Goal: Information Seeking & Learning: Learn about a topic

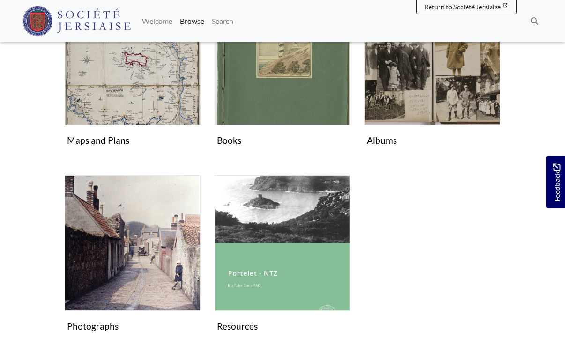
scroll to position [281, 0]
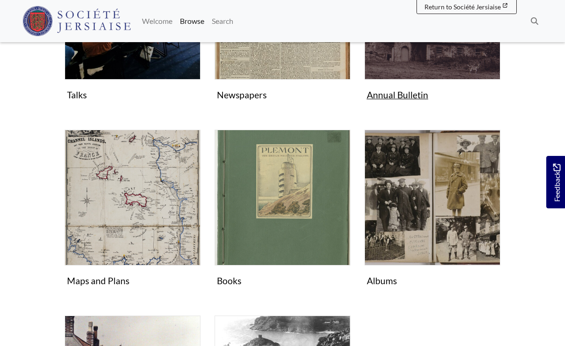
click at [406, 82] on figure "Annual Bulletin Collection" at bounding box center [433, 24] width 136 height 161
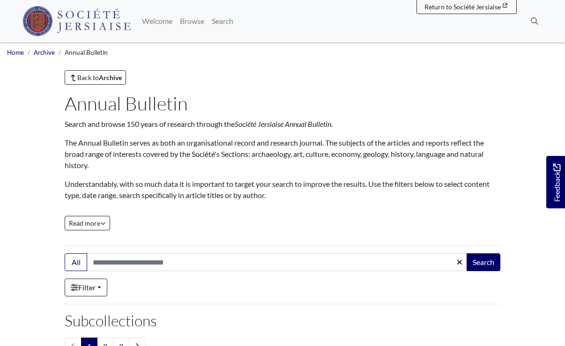
scroll to position [141, 0]
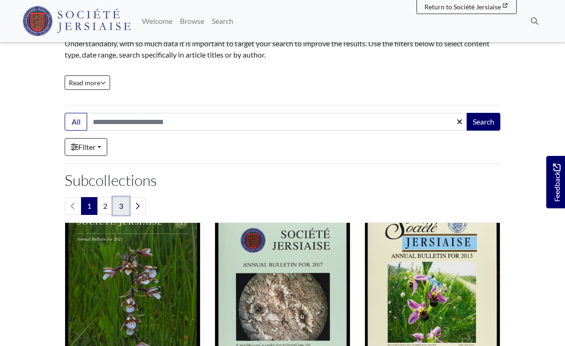
click at [127, 207] on link "3" at bounding box center [121, 206] width 16 height 18
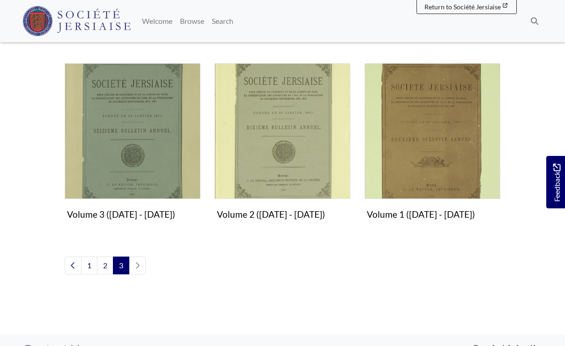
scroll to position [703, 0]
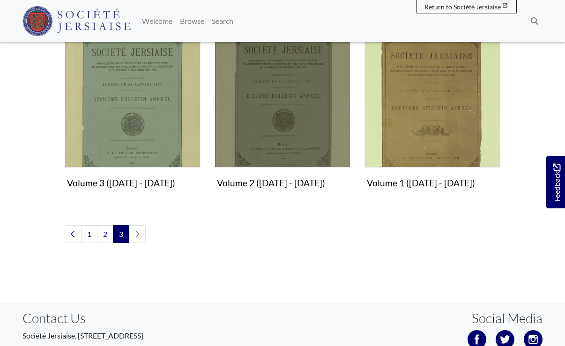
click at [264, 112] on img "Subcollection" at bounding box center [283, 100] width 136 height 136
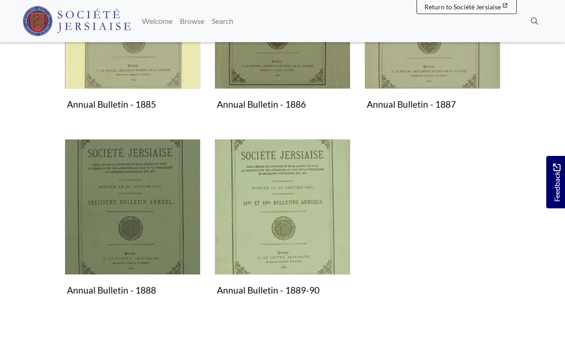
scroll to position [281, 0]
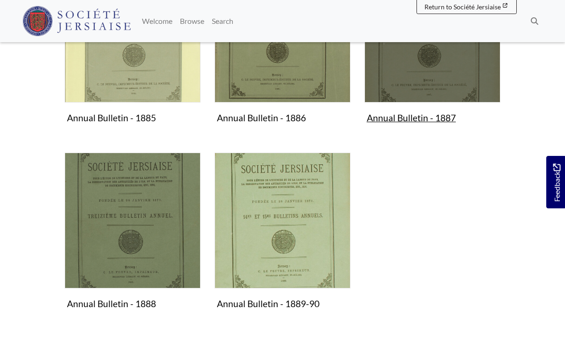
click at [410, 83] on img "Subcollection" at bounding box center [433, 35] width 136 height 136
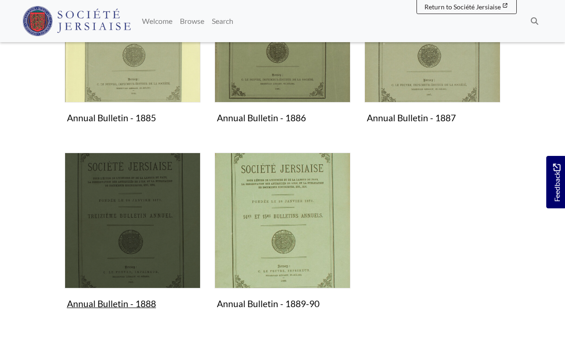
click at [168, 239] on img "Subcollection" at bounding box center [133, 221] width 136 height 136
click at [152, 208] on img "Subcollection" at bounding box center [133, 221] width 136 height 136
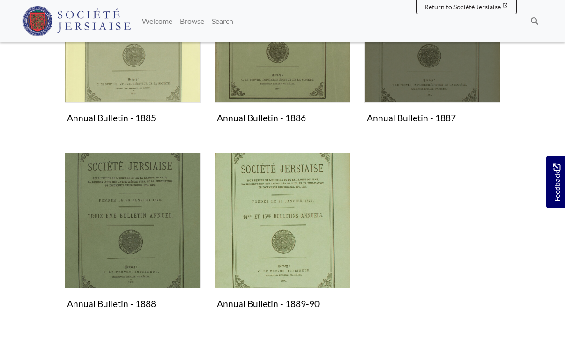
click at [410, 81] on img "Subcollection" at bounding box center [433, 35] width 136 height 136
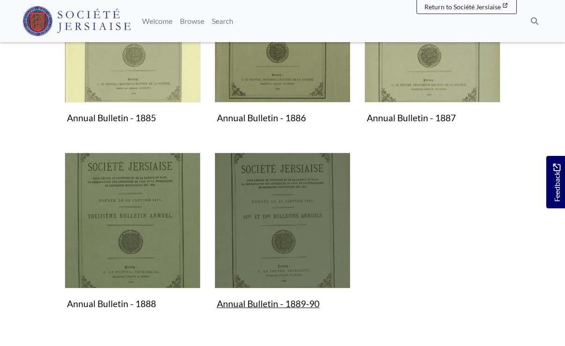
click at [283, 232] on img "Subcollection" at bounding box center [283, 221] width 136 height 136
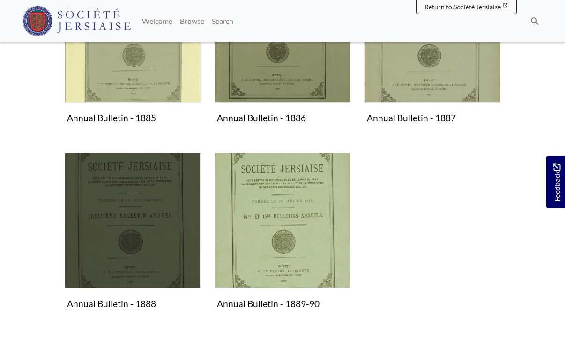
click at [170, 200] on img "Subcollection" at bounding box center [133, 221] width 136 height 136
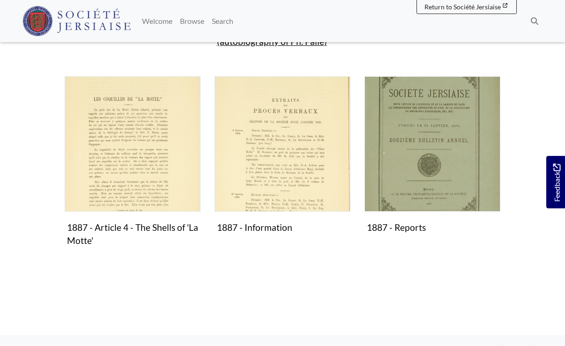
scroll to position [422, 0]
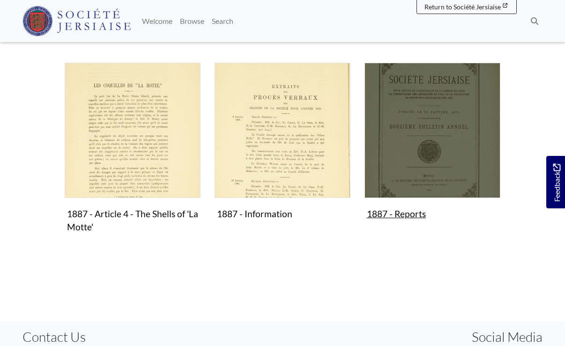
click at [412, 160] on img "Subcollection" at bounding box center [433, 131] width 136 height 136
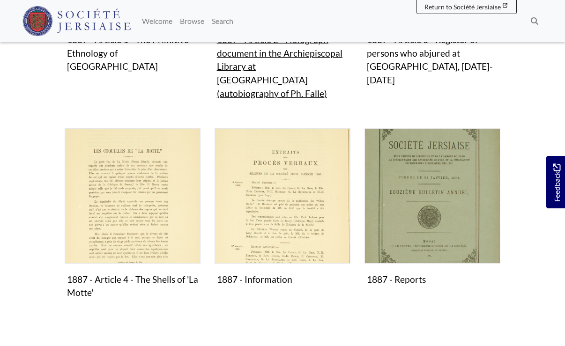
scroll to position [370, 0]
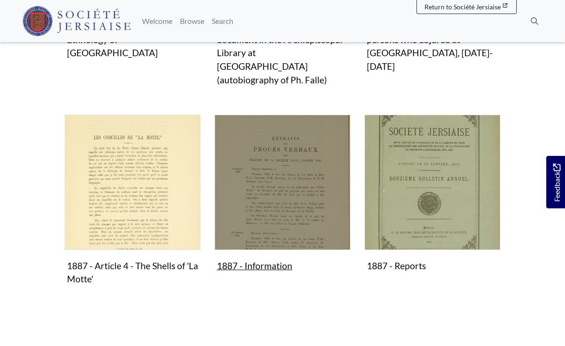
click at [279, 155] on img "Subcollection" at bounding box center [283, 183] width 136 height 136
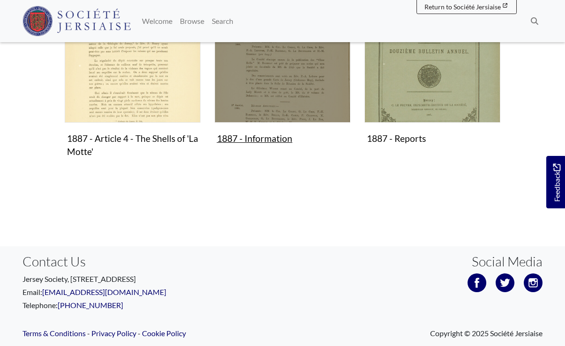
scroll to position [511, 0]
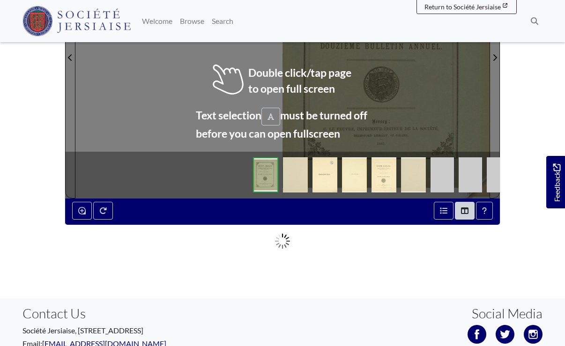
scroll to position [141, 0]
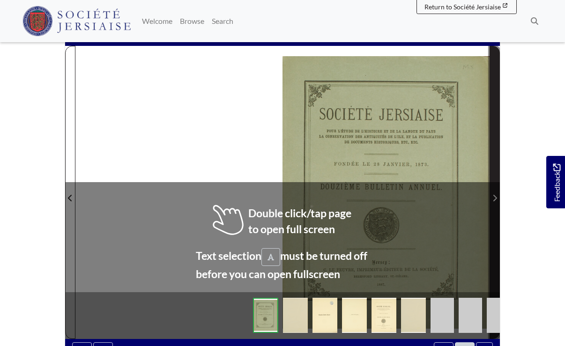
click at [494, 200] on icon "Next Page" at bounding box center [495, 199] width 5 height 8
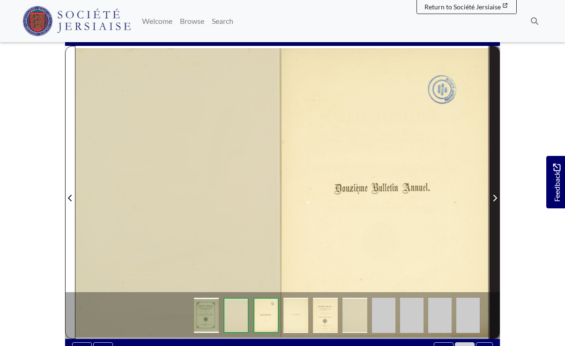
click at [494, 200] on icon "Next Page" at bounding box center [495, 199] width 5 height 8
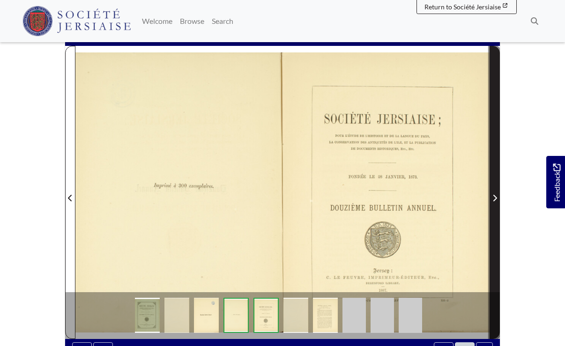
click at [494, 200] on icon "Next Page" at bounding box center [495, 199] width 5 height 8
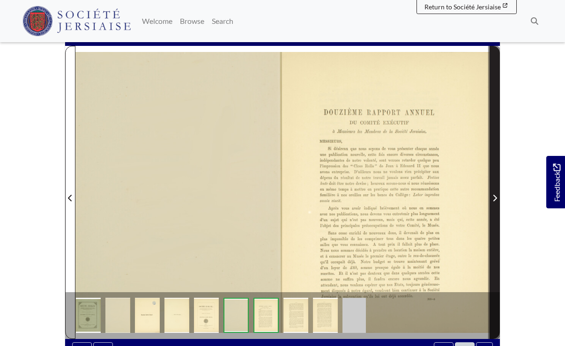
click at [494, 200] on icon "Next Page" at bounding box center [495, 199] width 5 height 8
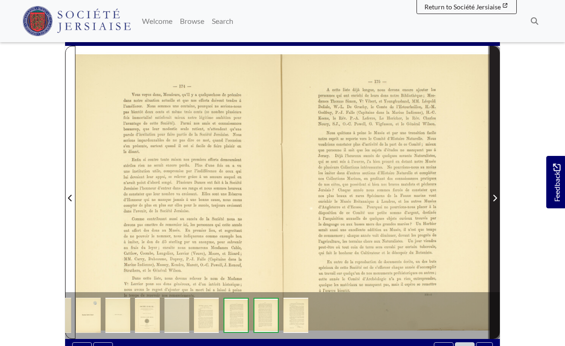
click at [494, 200] on icon "Next Page" at bounding box center [495, 199] width 5 height 8
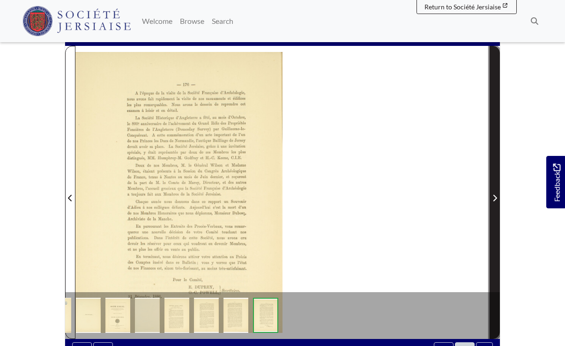
click at [494, 200] on icon "Next Page" at bounding box center [495, 199] width 5 height 8
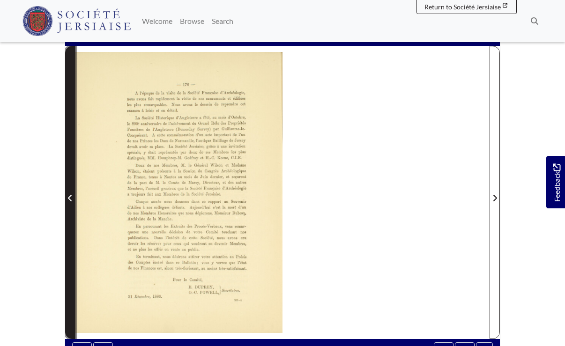
click at [68, 199] on span "Previous Page" at bounding box center [70, 198] width 9 height 11
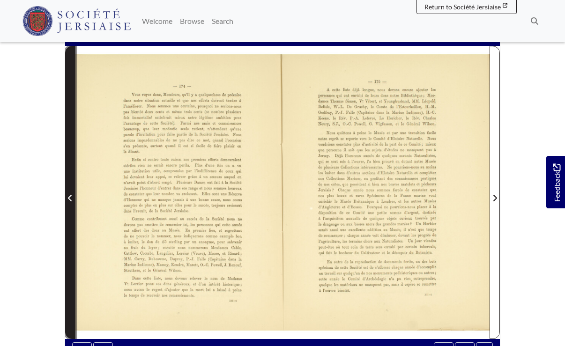
click at [68, 199] on span "Previous Page" at bounding box center [70, 198] width 9 height 11
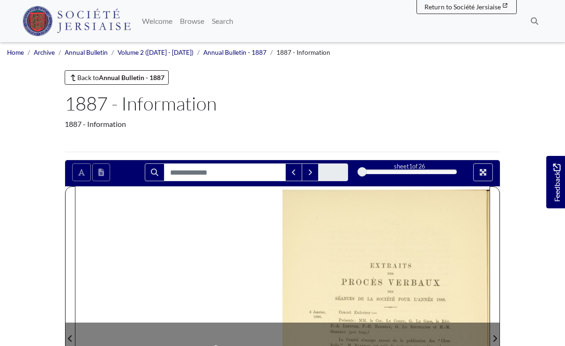
scroll to position [141, 0]
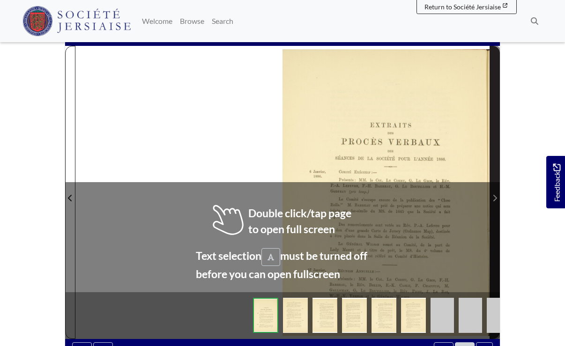
click at [496, 198] on icon "Next Page" at bounding box center [496, 198] width 4 height 7
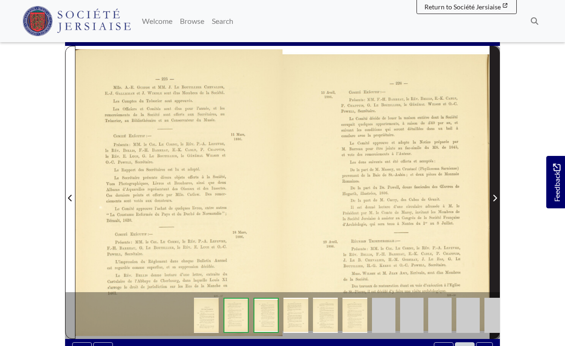
click at [496, 198] on icon "Next Page" at bounding box center [496, 198] width 4 height 7
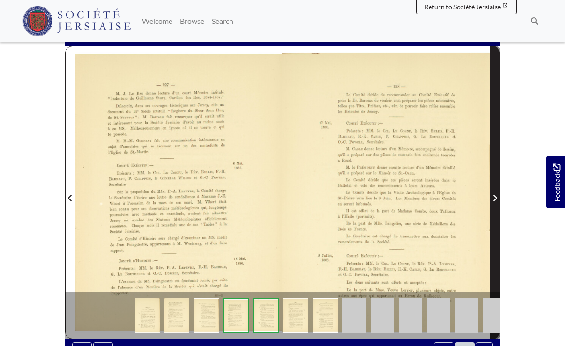
click at [496, 198] on icon "Next Page" at bounding box center [496, 198] width 4 height 7
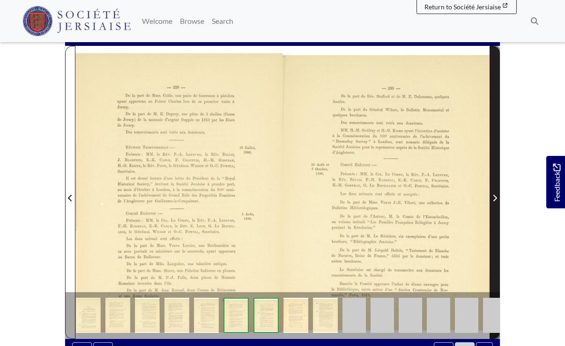
click at [496, 198] on icon "Next Page" at bounding box center [496, 198] width 4 height 7
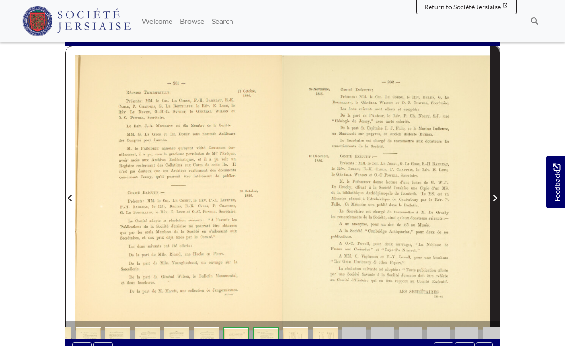
click at [496, 198] on icon "Next Page" at bounding box center [496, 198] width 4 height 7
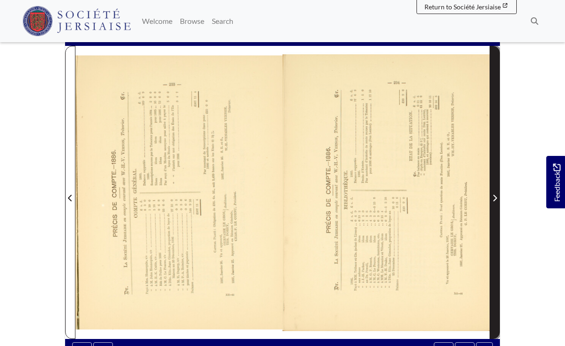
click at [496, 198] on icon "Next Page" at bounding box center [496, 198] width 4 height 7
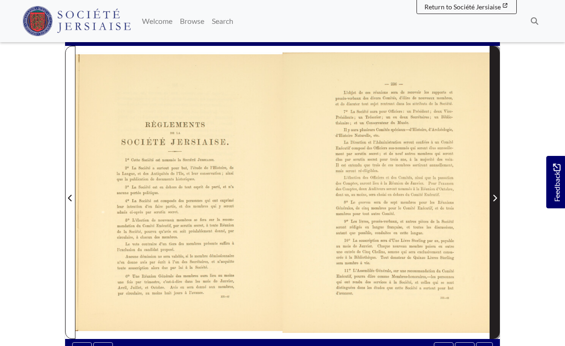
click at [496, 198] on icon "Next Page" at bounding box center [496, 198] width 4 height 7
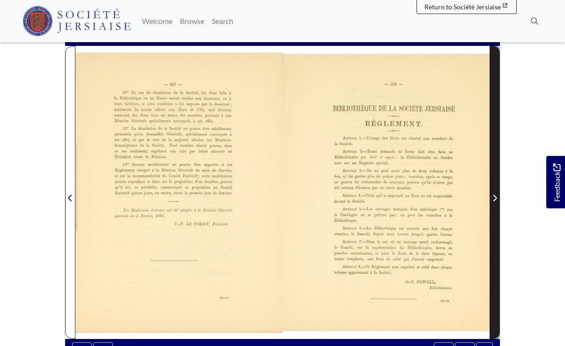
click at [496, 198] on icon "Next Page" at bounding box center [496, 198] width 4 height 7
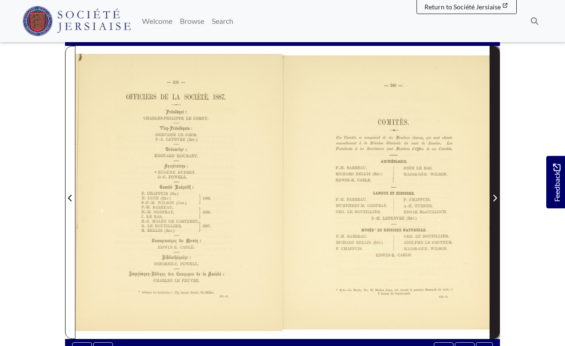
click at [496, 198] on icon "Next Page" at bounding box center [496, 198] width 4 height 7
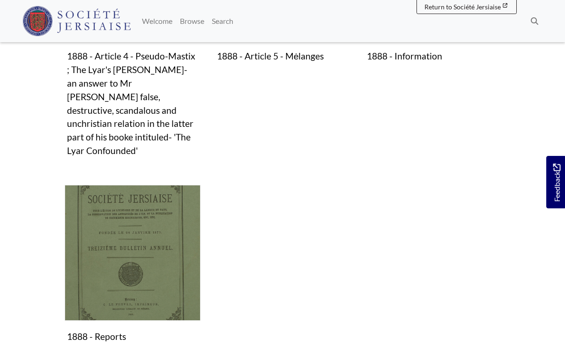
scroll to position [563, 0]
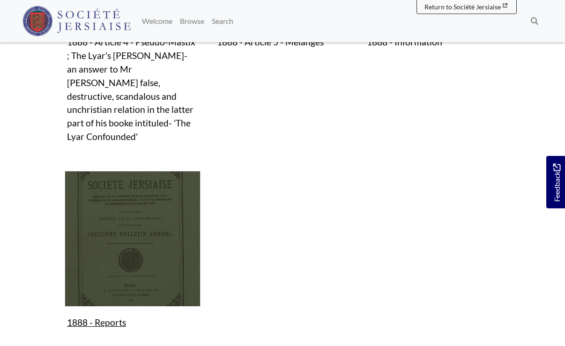
click at [123, 234] on img "Subcollection" at bounding box center [133, 239] width 136 height 136
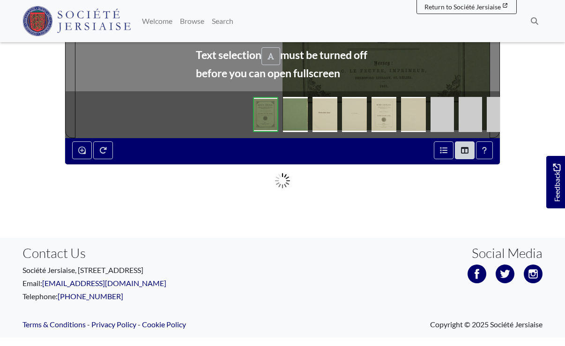
scroll to position [360, 0]
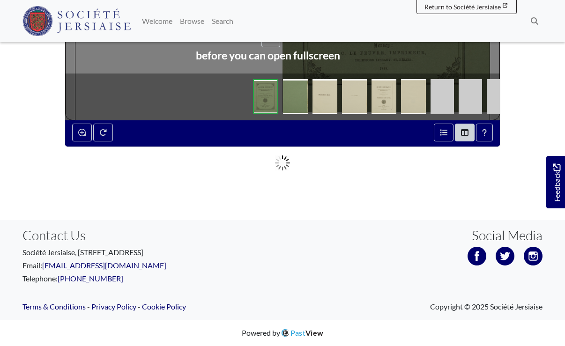
click at [273, 100] on img at bounding box center [265, 96] width 25 height 35
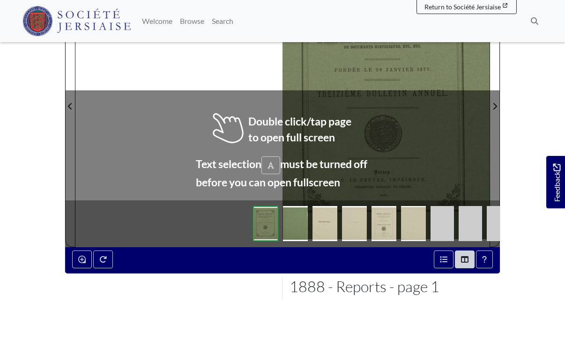
scroll to position [219, 0]
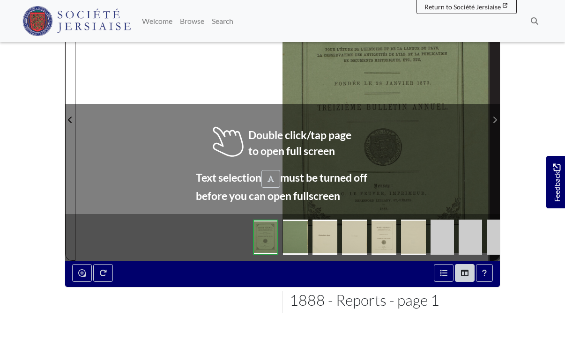
click at [495, 117] on icon "Next Page" at bounding box center [495, 120] width 5 height 8
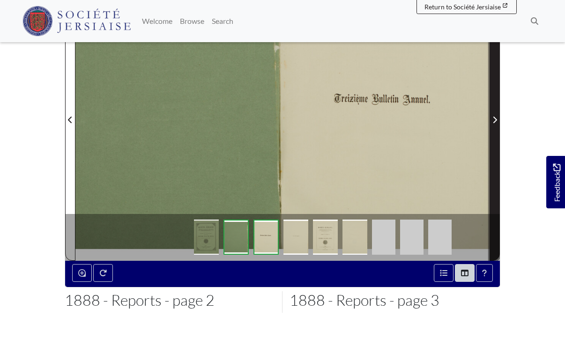
click at [495, 117] on icon "Next Page" at bounding box center [495, 120] width 5 height 8
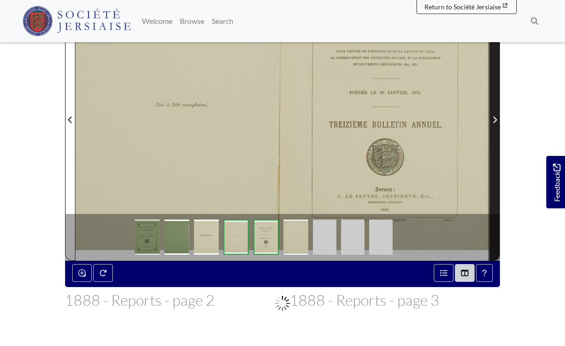
click at [495, 117] on icon "Next Page" at bounding box center [495, 120] width 5 height 8
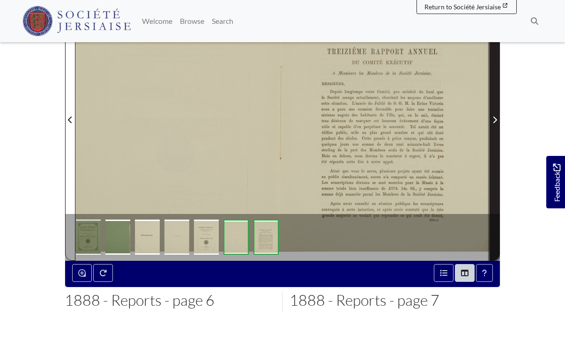
click at [495, 117] on icon "Next Page" at bounding box center [495, 120] width 5 height 8
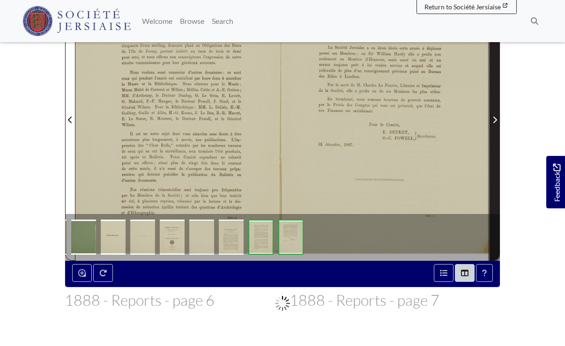
click icon "Next Page"
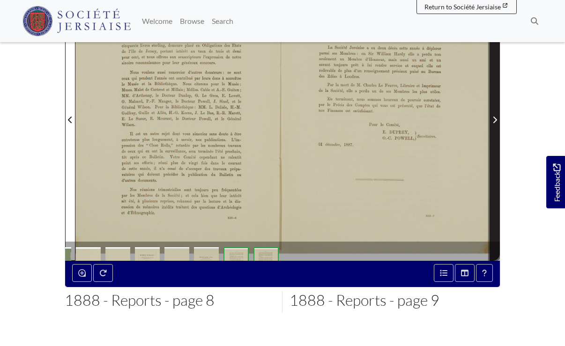
click icon "Next Page"
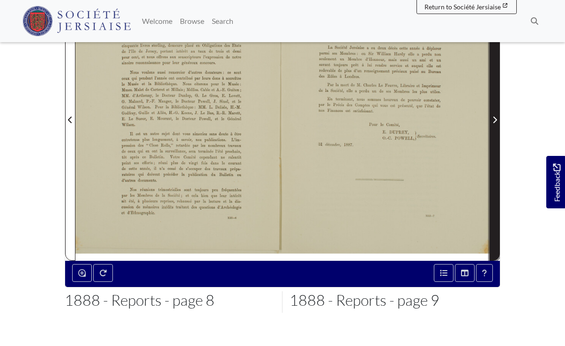
click icon "Next Page"
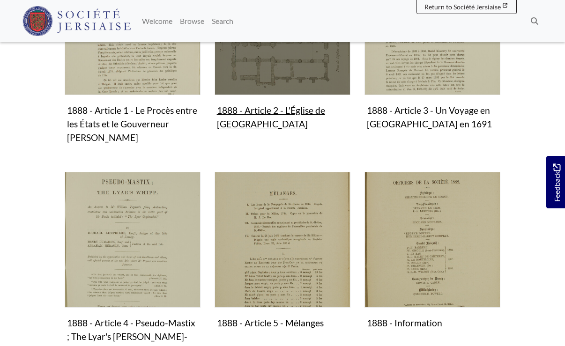
scroll to position [141, 0]
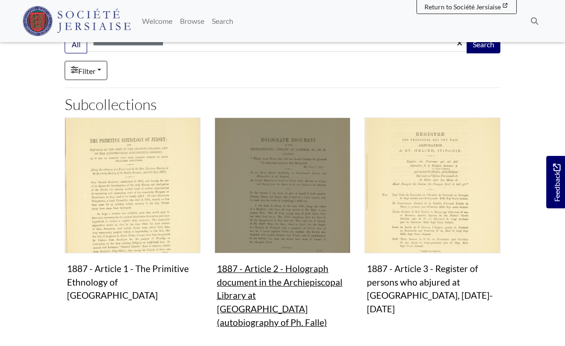
scroll to position [141, 0]
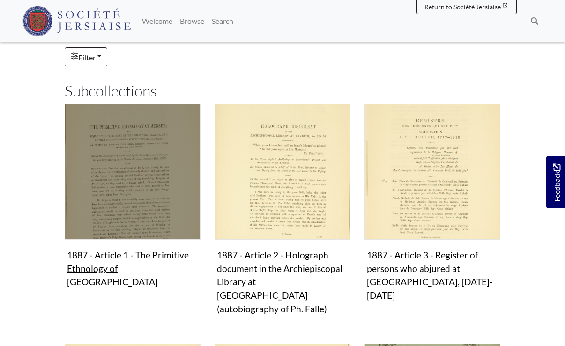
click at [153, 159] on img "Subcollection" at bounding box center [133, 172] width 136 height 136
click at [99, 165] on img "Subcollection" at bounding box center [133, 172] width 136 height 136
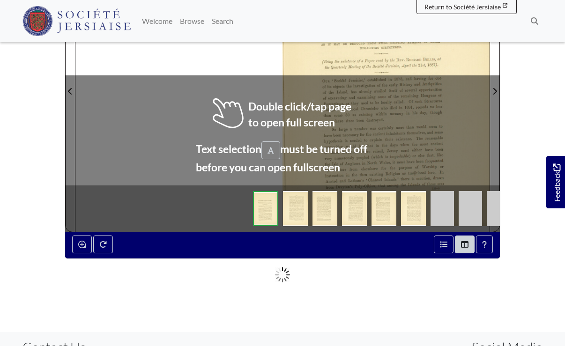
scroll to position [281, 0]
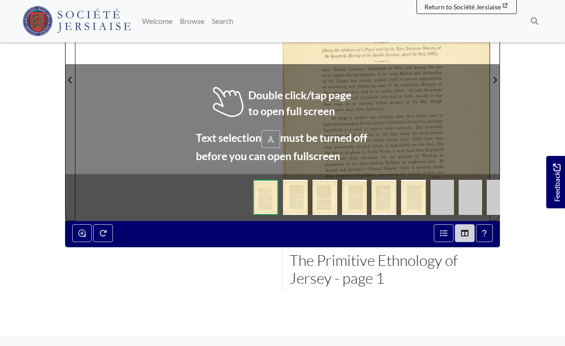
click at [293, 180] on img at bounding box center [295, 197] width 25 height 35
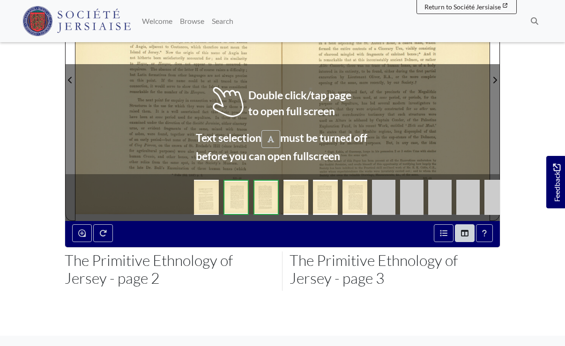
click at [400, 105] on div at bounding box center [386, 74] width 207 height 293
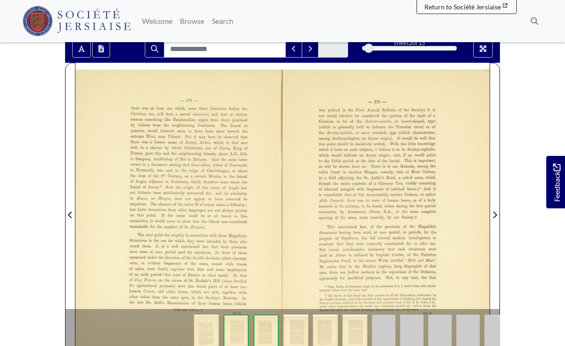
scroll to position [141, 0]
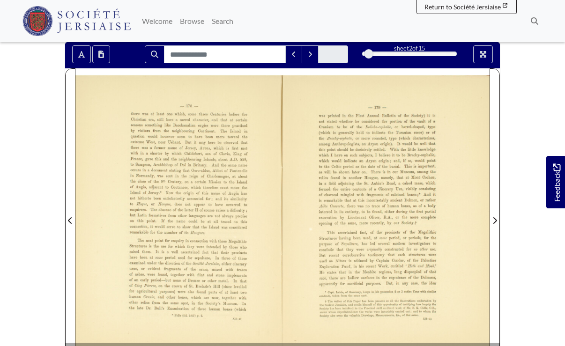
click at [398, 159] on div at bounding box center [386, 214] width 207 height 293
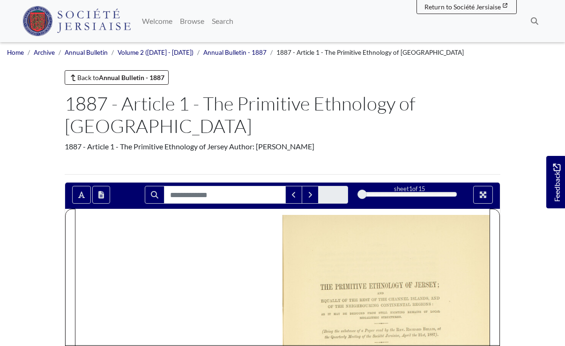
scroll to position [141, 0]
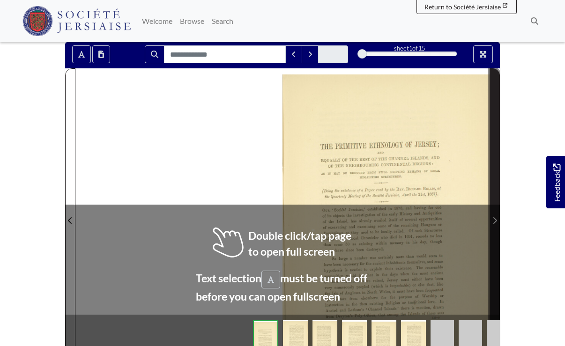
click at [493, 217] on icon "Next Page" at bounding box center [495, 221] width 5 height 8
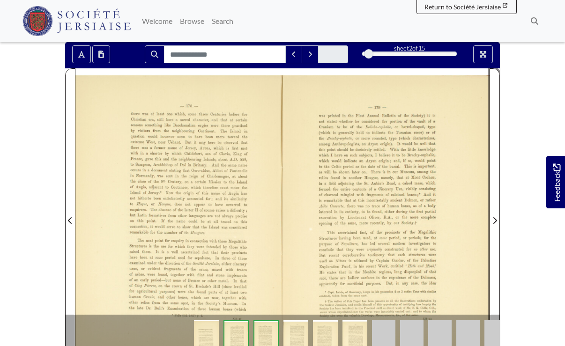
drag, startPoint x: 493, startPoint y: 199, endPoint x: 507, endPoint y: 210, distance: 18.0
click at [507, 210] on section "Loading sheet 2 of 15 2 *" at bounding box center [283, 215] width 450 height 346
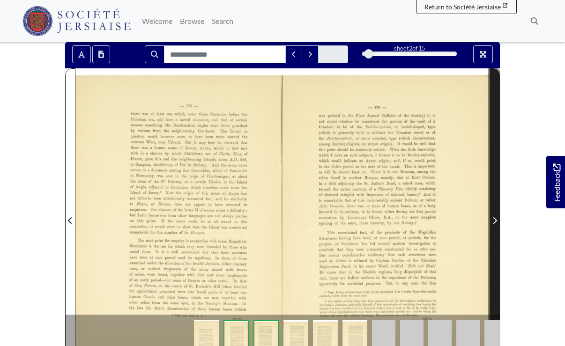
click at [498, 215] on span "Next Page" at bounding box center [494, 220] width 9 height 11
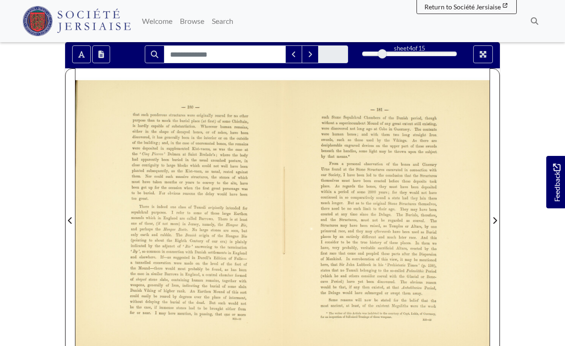
click at [310, 105] on div at bounding box center [386, 214] width 207 height 293
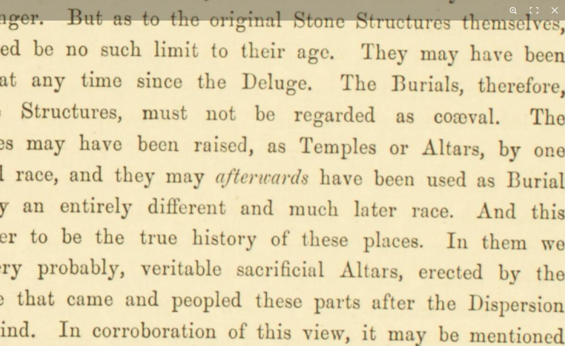
click at [513, 11] on button at bounding box center [513, 10] width 21 height 21
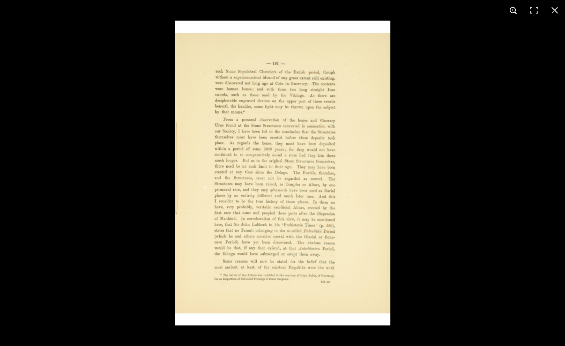
click at [513, 11] on button at bounding box center [513, 10] width 21 height 21
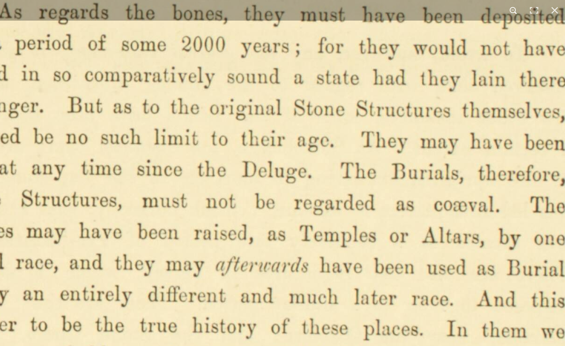
click at [513, 11] on button at bounding box center [513, 10] width 21 height 21
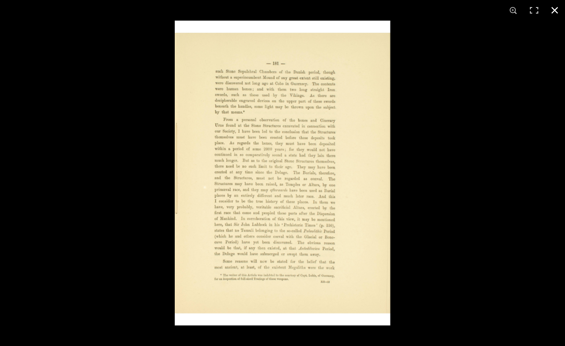
click at [545, 158] on div at bounding box center [457, 194] width 565 height 346
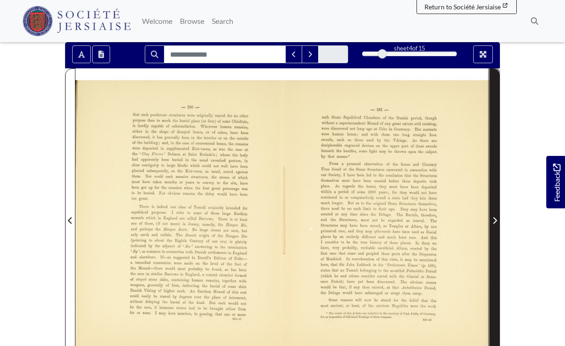
click at [497, 215] on span "Next Page" at bounding box center [494, 220] width 9 height 11
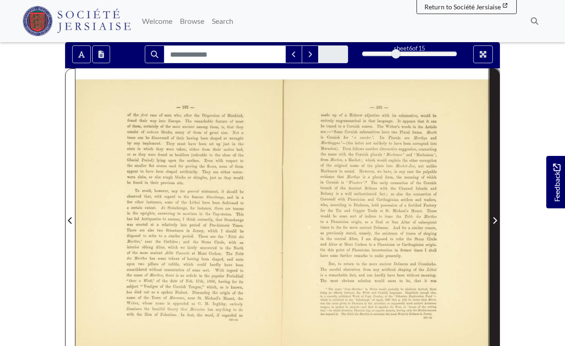
click at [495, 218] on icon "Next Page" at bounding box center [496, 221] width 4 height 7
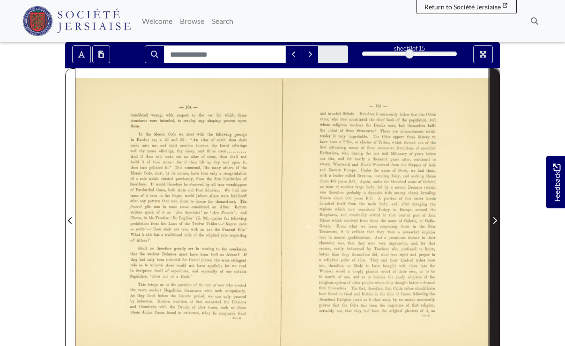
click at [493, 217] on icon "Next Page" at bounding box center [495, 221] width 5 height 8
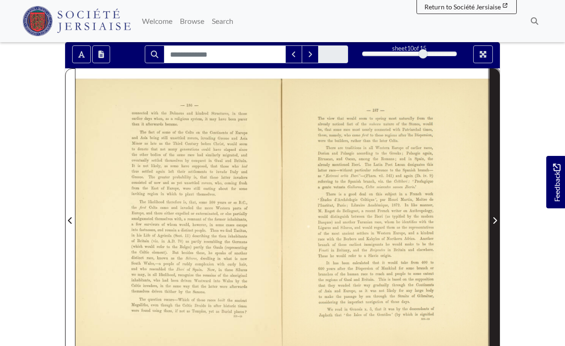
click at [493, 217] on icon "Next Page" at bounding box center [495, 221] width 5 height 8
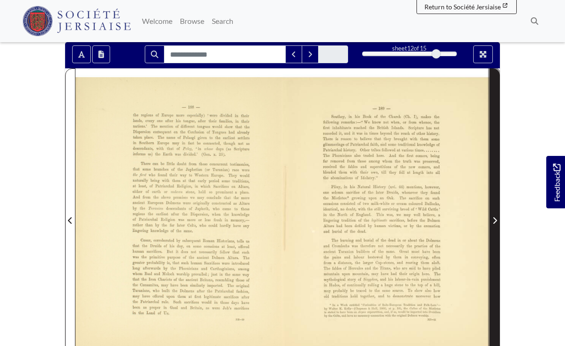
click at [493, 217] on icon "Next Page" at bounding box center [495, 221] width 5 height 8
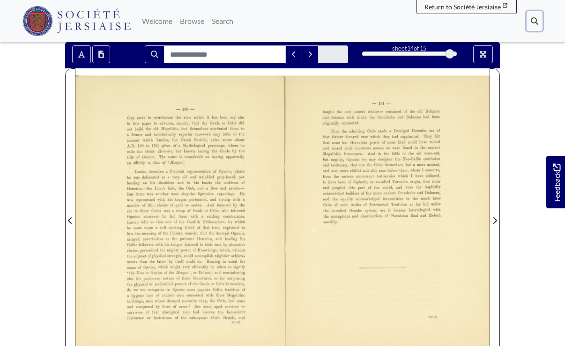
click at [531, 20] on button "Search" at bounding box center [535, 21] width 16 height 20
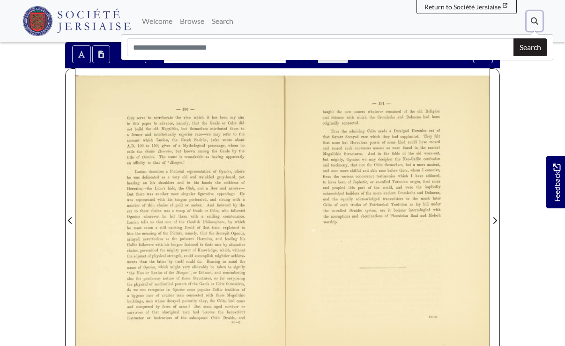
click at [539, 16] on button "Search" at bounding box center [535, 21] width 16 height 20
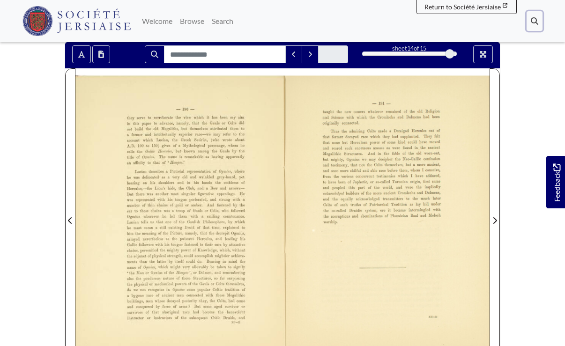
click at [539, 16] on button "Search" at bounding box center [535, 21] width 16 height 20
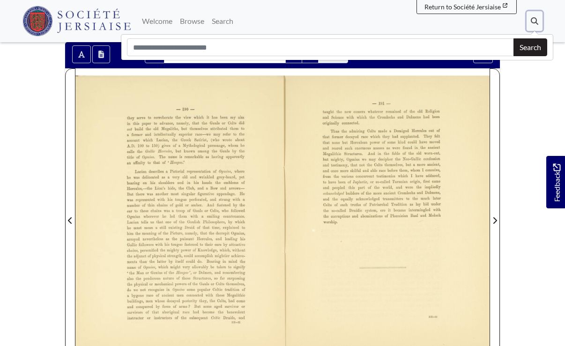
click at [533, 20] on icon at bounding box center [535, 21] width 8 height 8
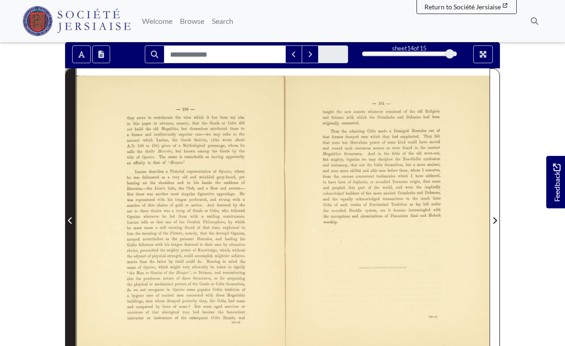
click at [66, 215] on span "Previous Page" at bounding box center [70, 220] width 9 height 11
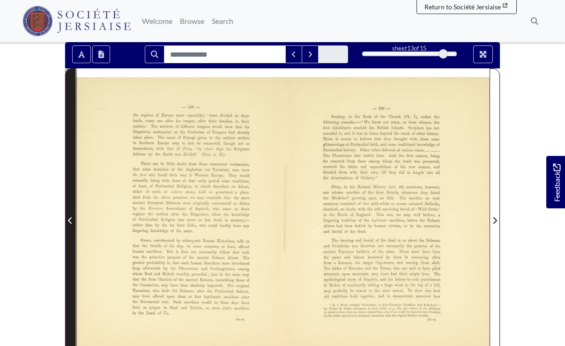
click at [71, 217] on icon "Previous Page" at bounding box center [70, 221] width 5 height 8
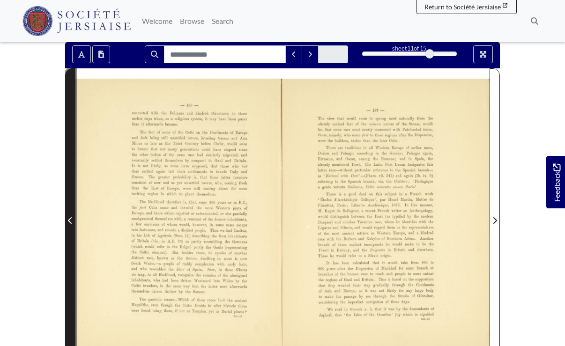
click at [68, 215] on span "Previous Page" at bounding box center [70, 220] width 9 height 11
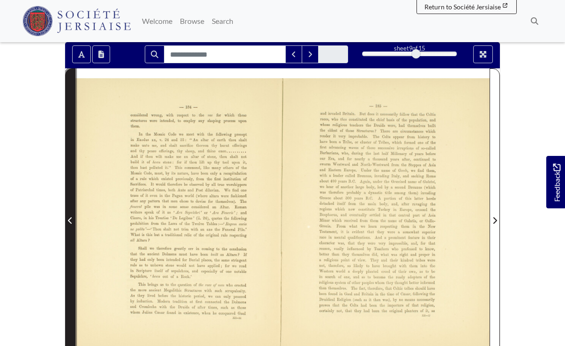
click at [68, 215] on span "Previous Page" at bounding box center [70, 220] width 9 height 11
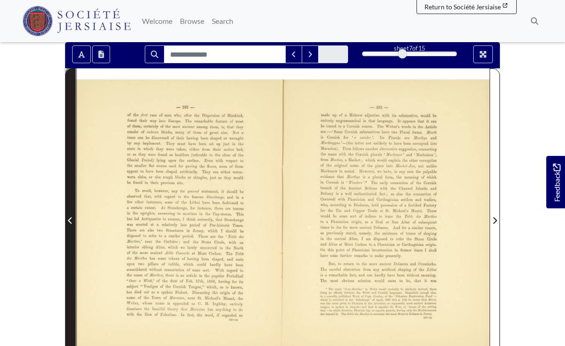
click at [69, 217] on icon "Previous Page" at bounding box center [70, 221] width 5 height 8
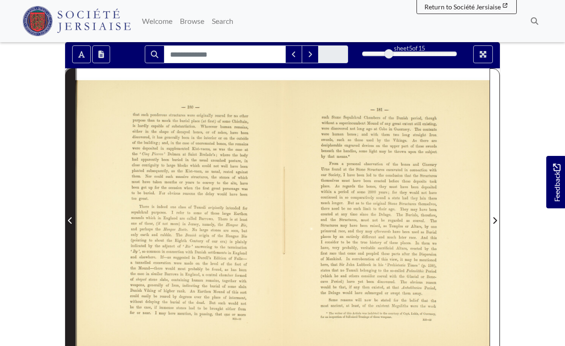
click at [70, 217] on icon "Previous Page" at bounding box center [70, 221] width 5 height 8
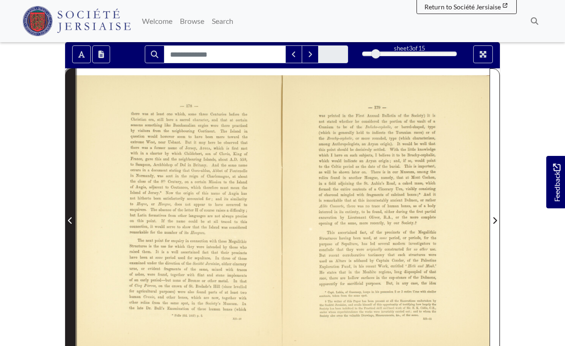
click at [68, 215] on span "Previous Page" at bounding box center [70, 220] width 9 height 11
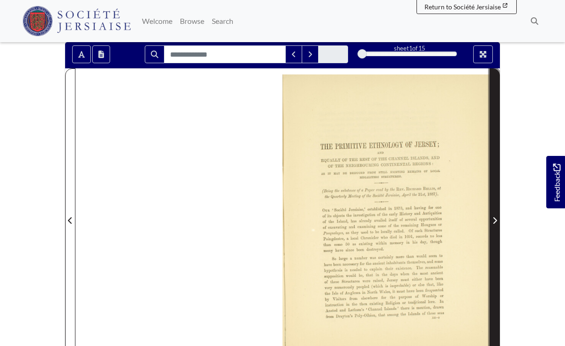
click at [493, 217] on icon "Next Page" at bounding box center [495, 221] width 5 height 8
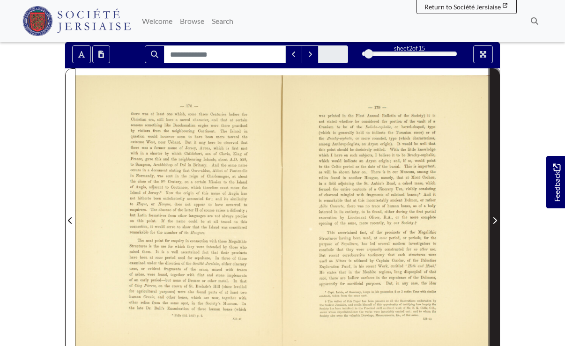
click at [496, 218] on icon "Next Page" at bounding box center [496, 221] width 4 height 7
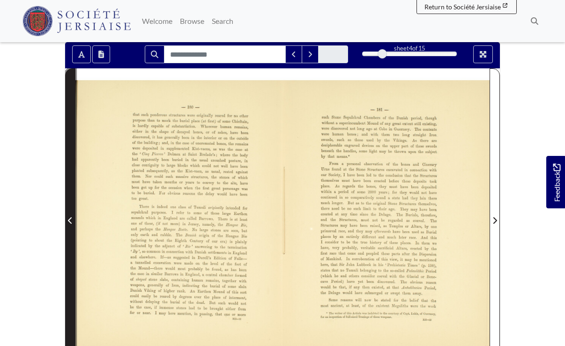
click at [68, 217] on icon "Previous Page" at bounding box center [70, 221] width 5 height 8
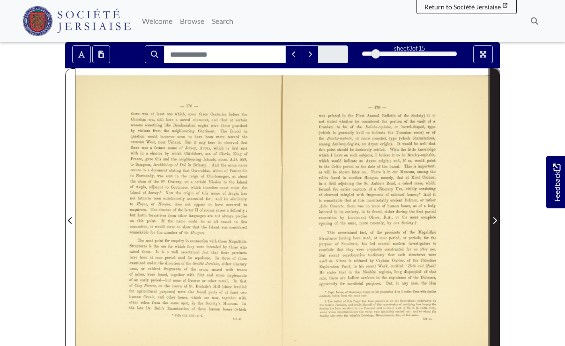
click at [496, 217] on icon "Next Page" at bounding box center [495, 221] width 5 height 8
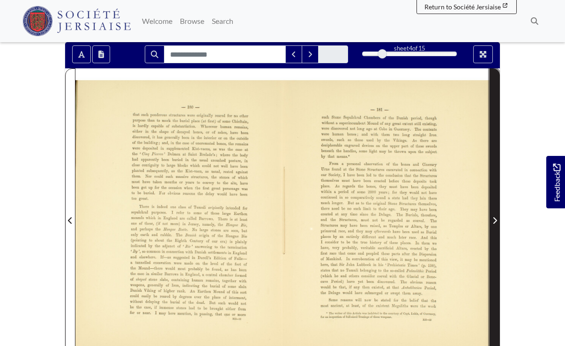
click at [495, 217] on icon "Next Page" at bounding box center [495, 221] width 5 height 8
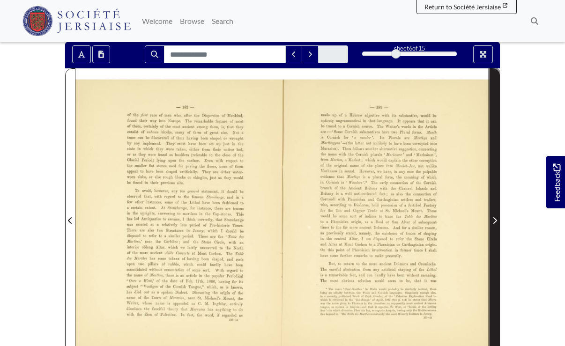
click at [495, 217] on icon "Next Page" at bounding box center [495, 221] width 5 height 8
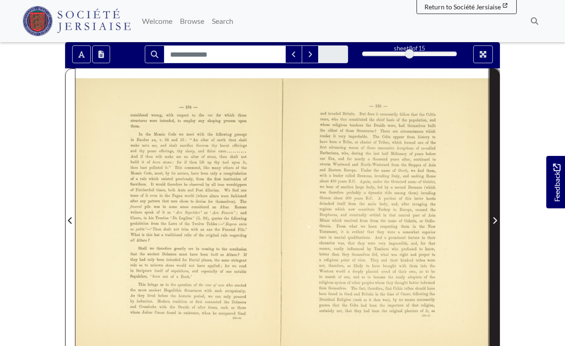
click at [495, 217] on icon "Next Page" at bounding box center [495, 221] width 5 height 8
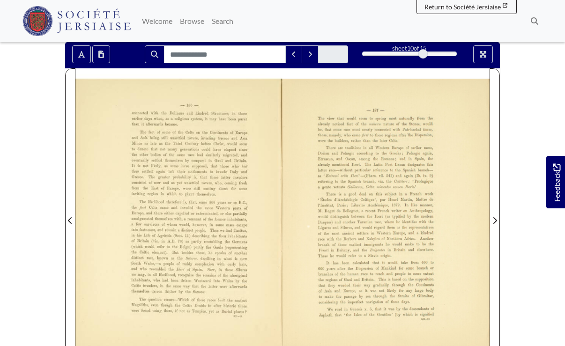
drag, startPoint x: 51, startPoint y: 1, endPoint x: 277, endPoint y: 255, distance: 339.4
click at [277, 255] on div at bounding box center [178, 214] width 207 height 293
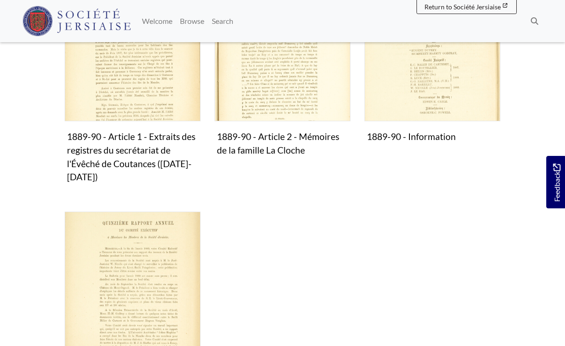
scroll to position [281, 0]
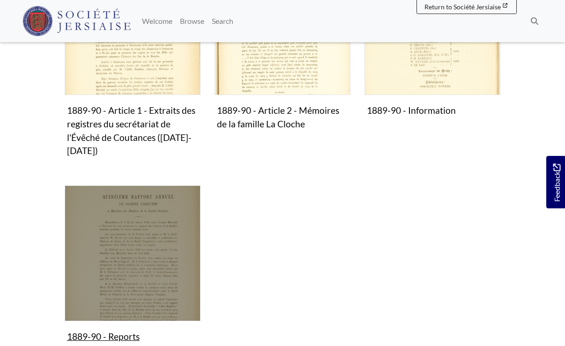
click at [131, 250] on img "Subcollection" at bounding box center [133, 254] width 136 height 136
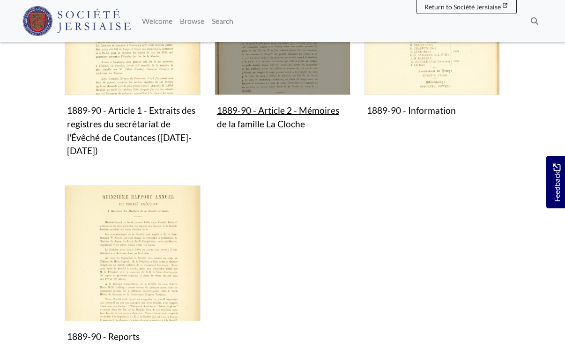
click at [265, 76] on img "Subcollection" at bounding box center [283, 27] width 136 height 136
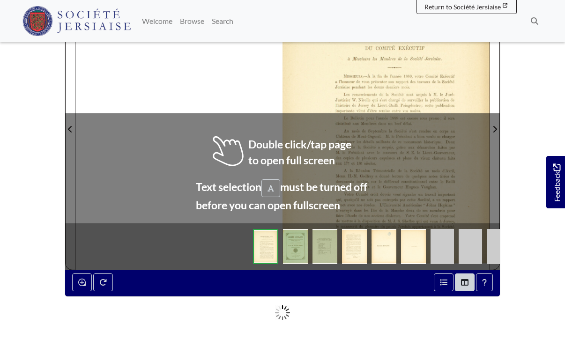
scroll to position [281, 0]
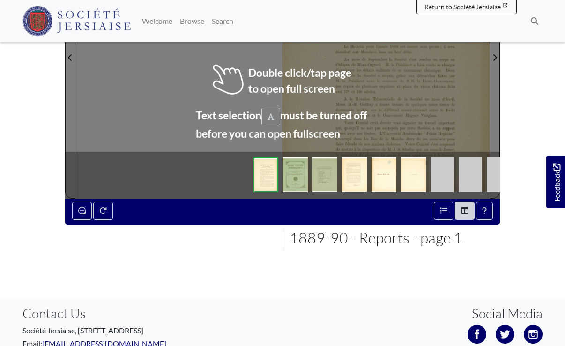
click at [402, 124] on div at bounding box center [386, 51] width 207 height 293
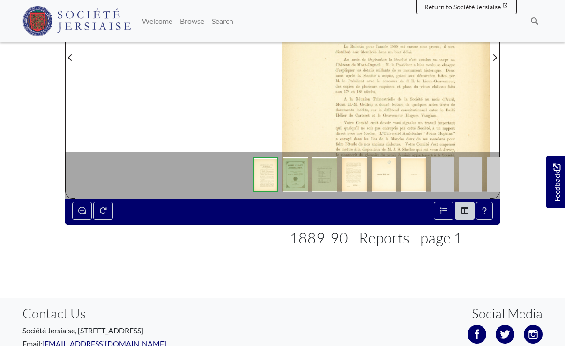
click at [354, 178] on img at bounding box center [354, 175] width 25 height 35
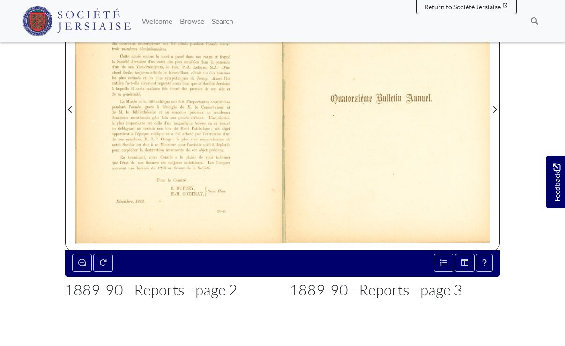
scroll to position [219, 0]
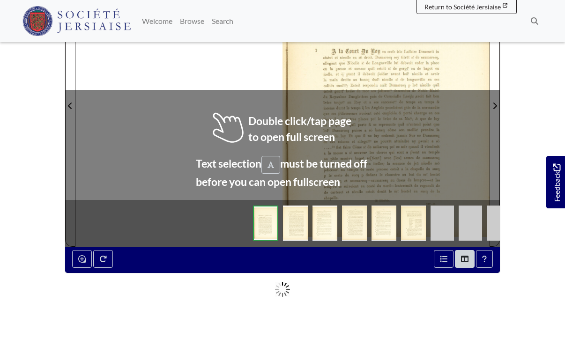
scroll to position [219, 0]
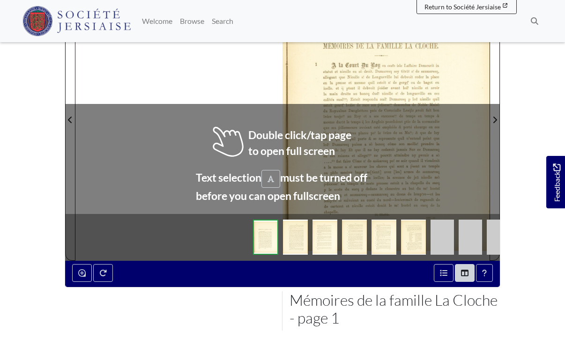
click at [405, 78] on div at bounding box center [386, 114] width 207 height 293
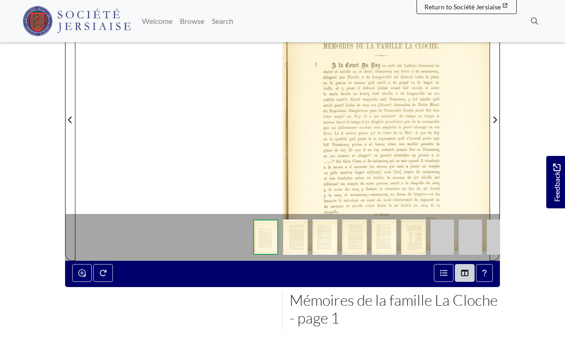
click at [441, 144] on div at bounding box center [386, 114] width 207 height 293
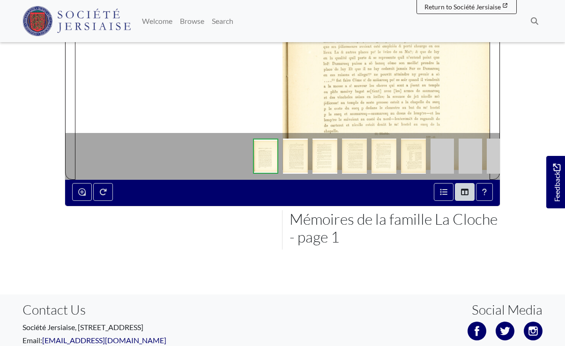
scroll to position [78, 0]
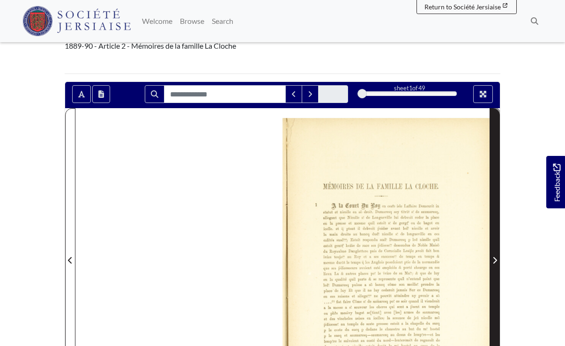
click at [493, 260] on icon "Next Page" at bounding box center [495, 261] width 5 height 8
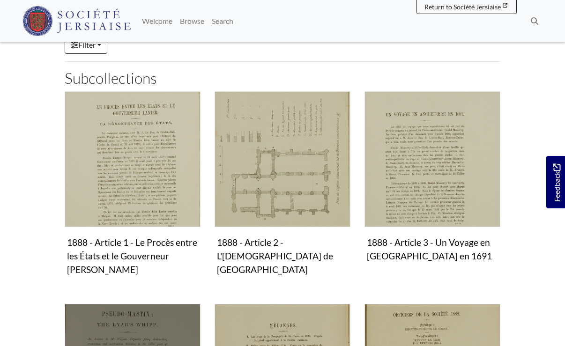
scroll to position [141, 0]
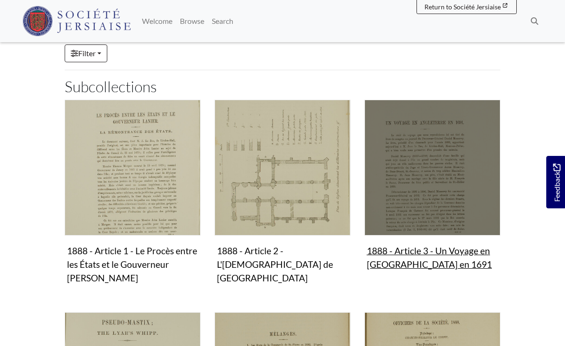
click at [442, 194] on img "Subcollection" at bounding box center [433, 168] width 136 height 136
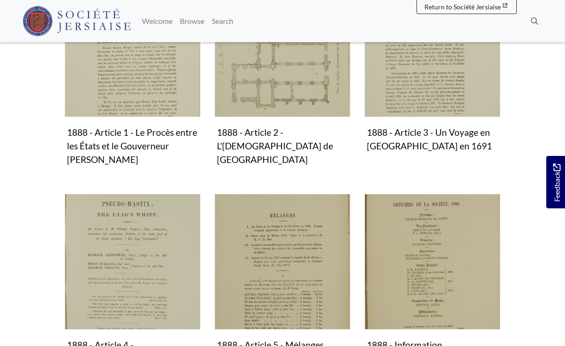
scroll to position [281, 0]
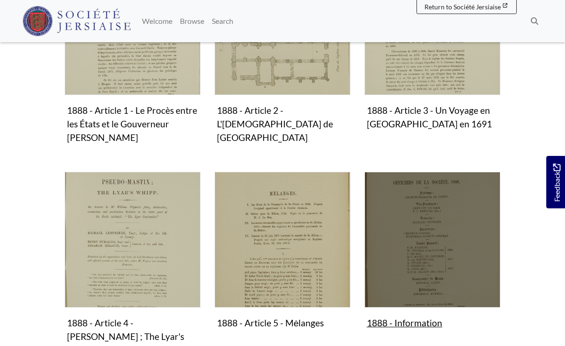
click at [386, 205] on img "Subcollection" at bounding box center [433, 240] width 136 height 136
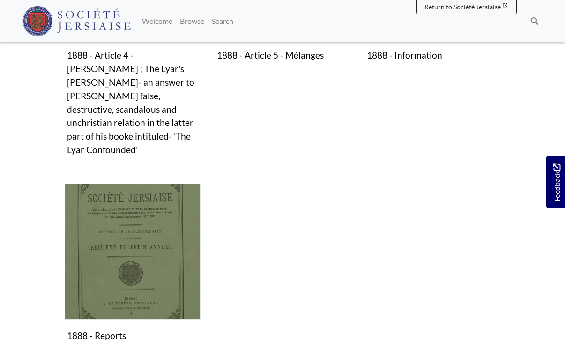
scroll to position [563, 0]
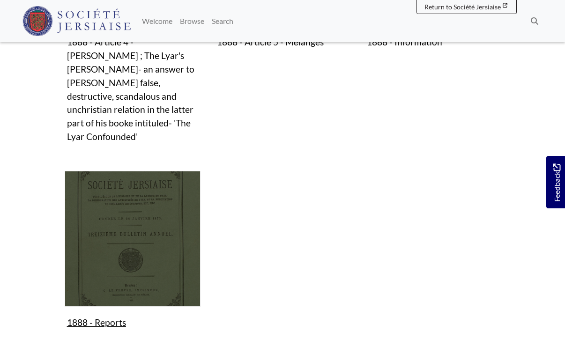
click at [150, 171] on img "Subcollection" at bounding box center [133, 239] width 136 height 136
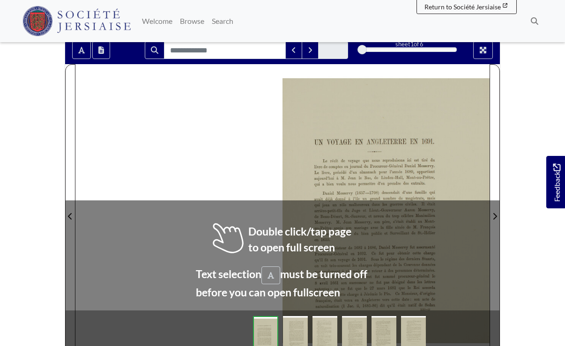
scroll to position [141, 0]
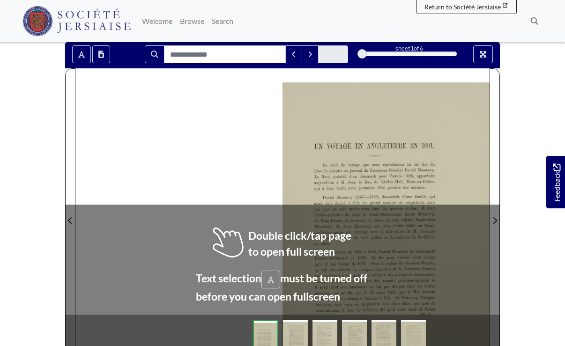
click at [367, 117] on div at bounding box center [386, 214] width 207 height 293
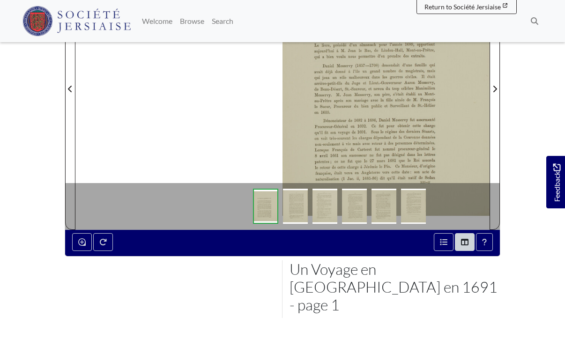
scroll to position [281, 0]
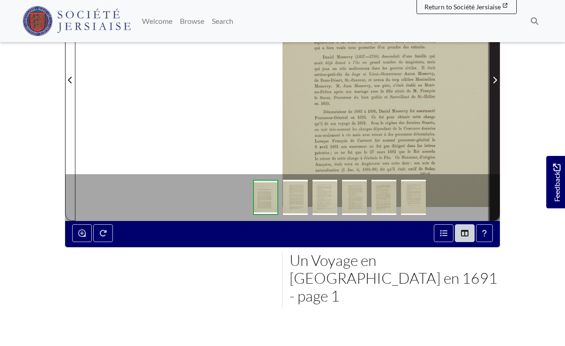
click at [495, 76] on icon "Next Page" at bounding box center [495, 80] width 5 height 8
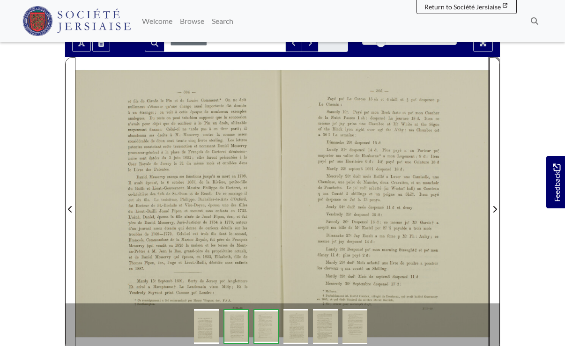
scroll to position [141, 0]
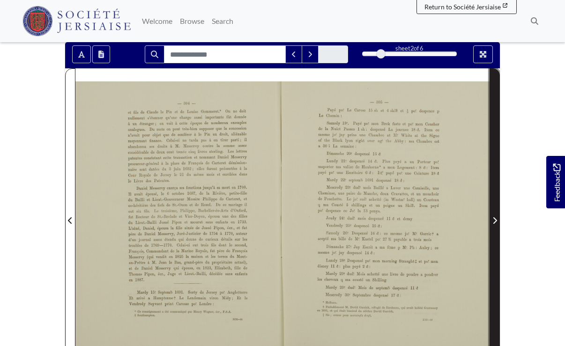
click at [495, 217] on icon "Next Page" at bounding box center [495, 221] width 5 height 8
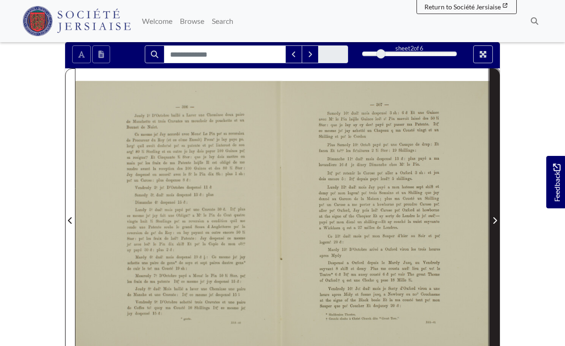
click at [495, 217] on icon "Next Page" at bounding box center [495, 221] width 5 height 8
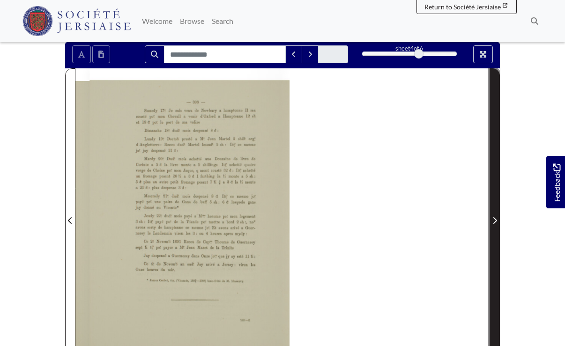
click at [494, 217] on icon "Next Page" at bounding box center [495, 221] width 5 height 8
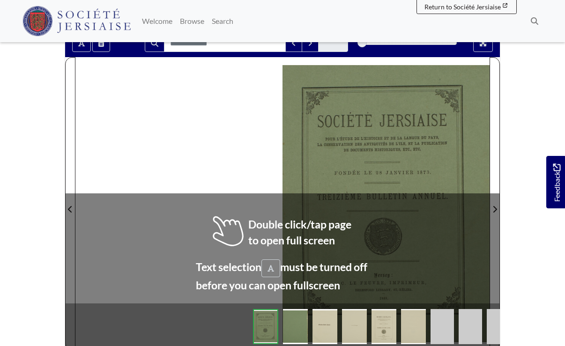
scroll to position [141, 0]
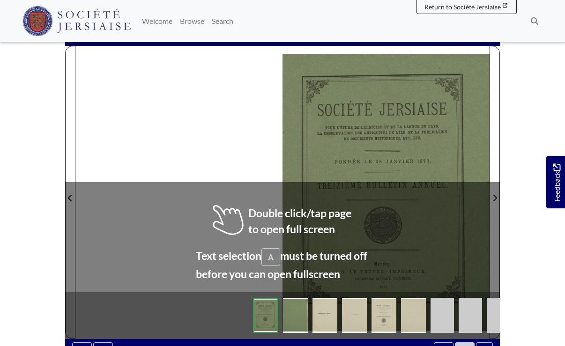
click at [431, 315] on img at bounding box center [442, 315] width 23 height 35
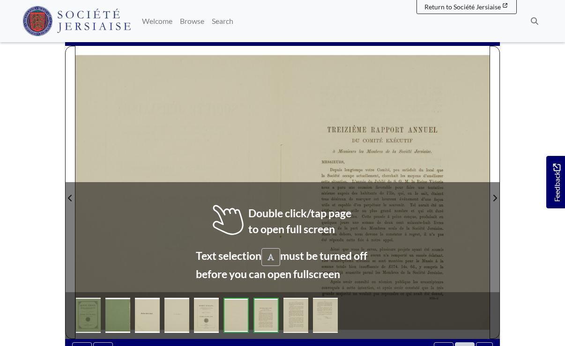
click at [300, 313] on img at bounding box center [296, 315] width 25 height 35
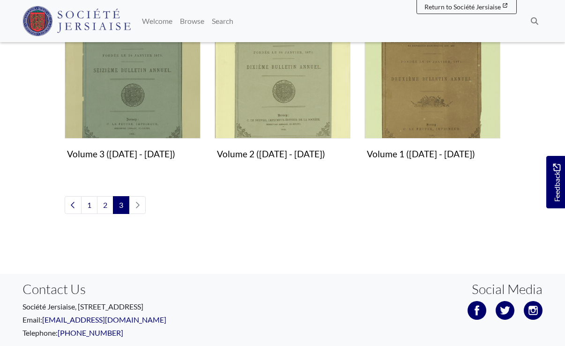
scroll to position [787, 0]
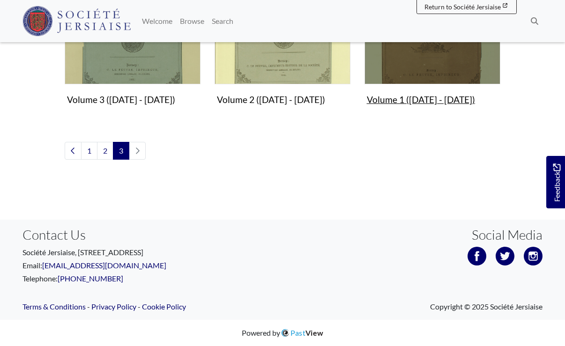
click at [433, 70] on img "Subcollection" at bounding box center [433, 16] width 136 height 136
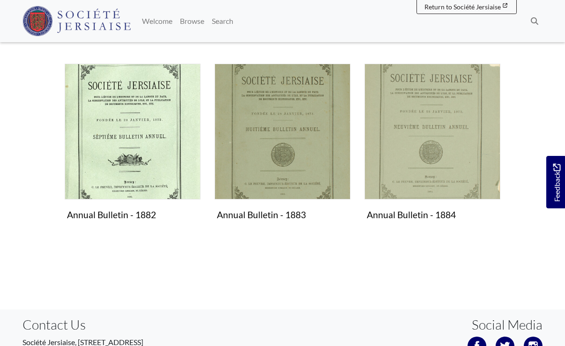
scroll to position [563, 0]
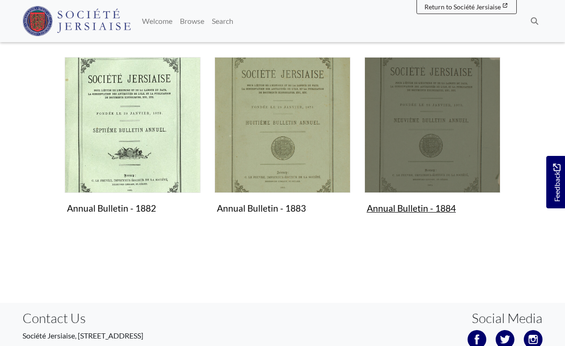
click at [411, 152] on img "Subcollection" at bounding box center [433, 125] width 136 height 136
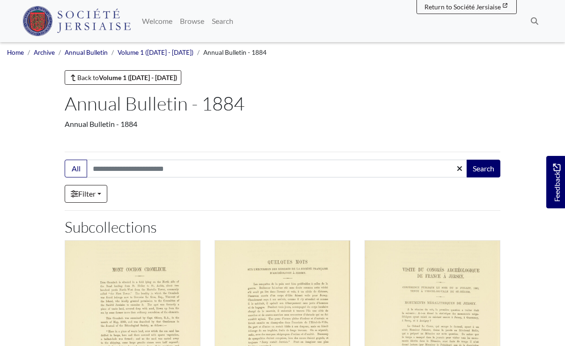
scroll to position [141, 0]
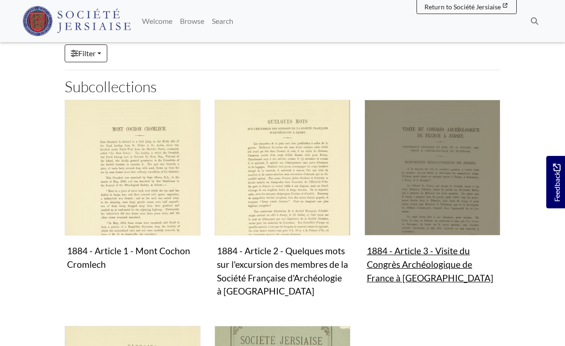
click at [448, 158] on img "Subcollection" at bounding box center [433, 168] width 136 height 136
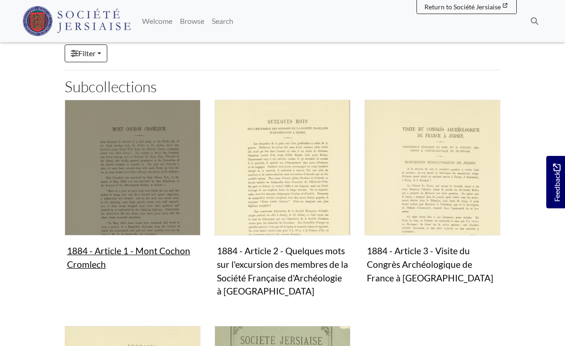
click at [154, 161] on img "Subcollection" at bounding box center [133, 168] width 136 height 136
click at [164, 161] on img "Subcollection" at bounding box center [133, 168] width 136 height 136
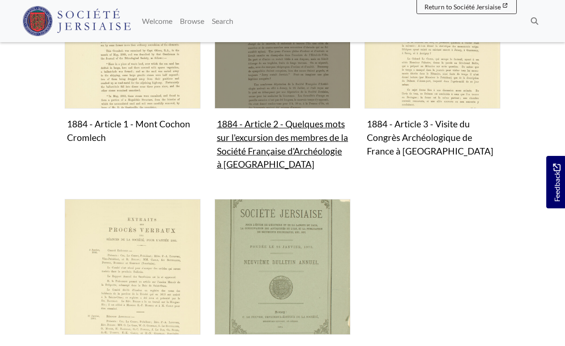
scroll to position [281, 0]
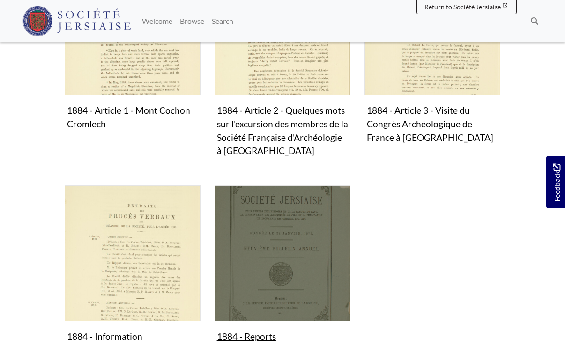
click at [288, 223] on img "Subcollection" at bounding box center [283, 254] width 136 height 136
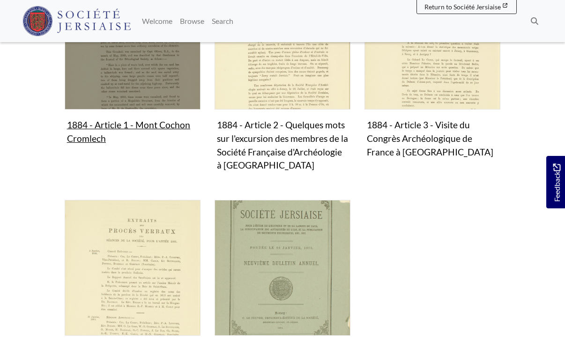
scroll to position [141, 0]
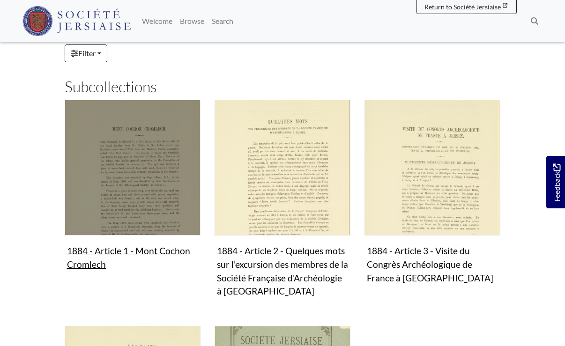
click at [150, 152] on img "Subcollection" at bounding box center [133, 168] width 136 height 136
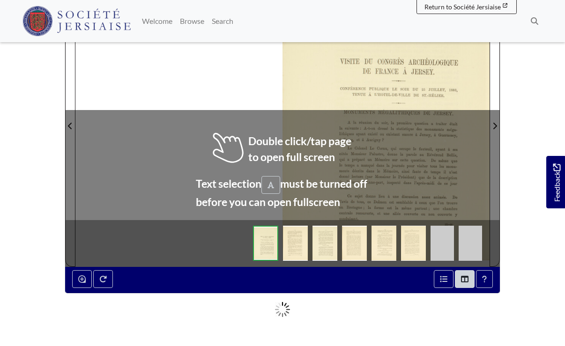
scroll to position [281, 0]
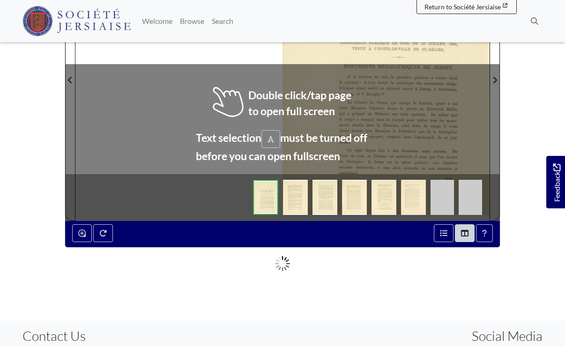
click at [390, 110] on div at bounding box center [386, 74] width 207 height 293
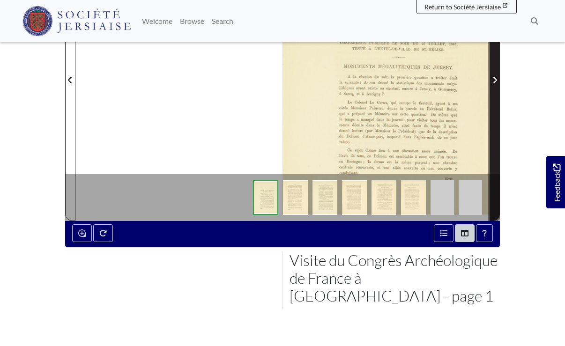
click at [491, 83] on span "Next Page" at bounding box center [494, 80] width 9 height 11
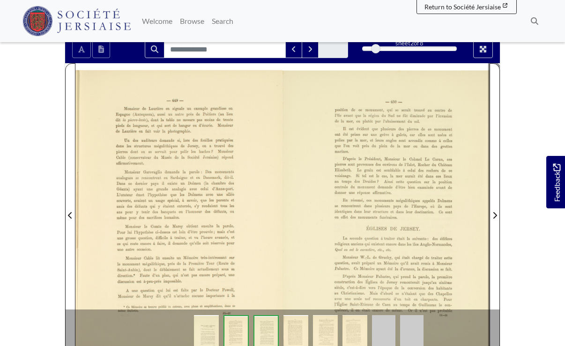
scroll to position [141, 0]
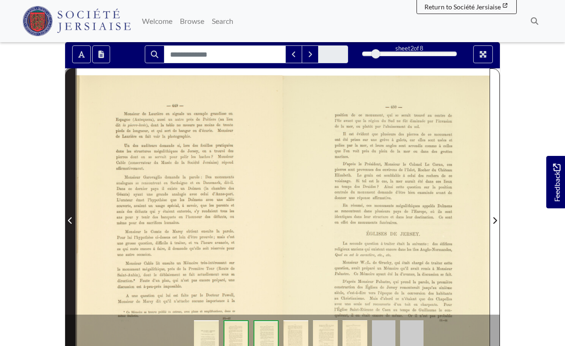
click at [73, 221] on span "Previous Page" at bounding box center [70, 220] width 9 height 11
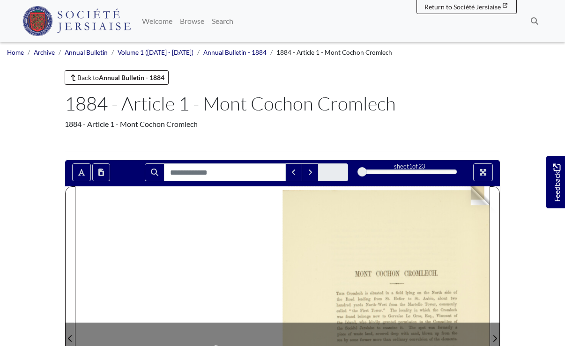
scroll to position [141, 0]
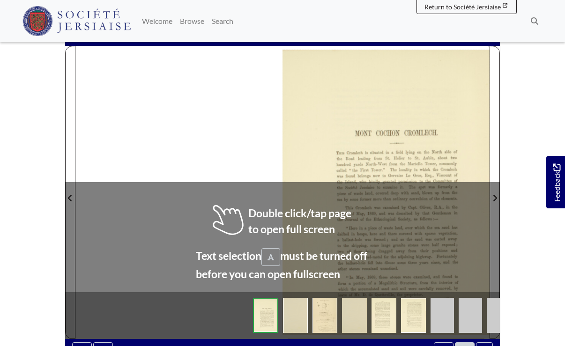
click at [426, 146] on img at bounding box center [386, 192] width 207 height 293
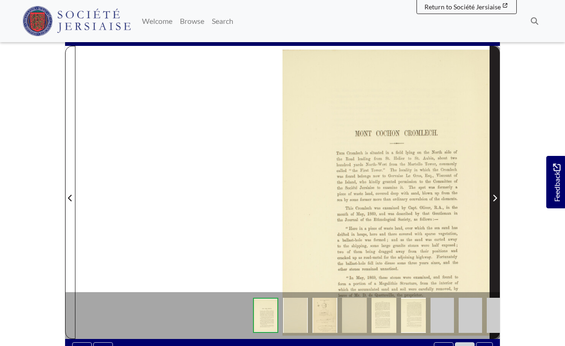
click at [495, 197] on icon "Next Page" at bounding box center [495, 199] width 5 height 8
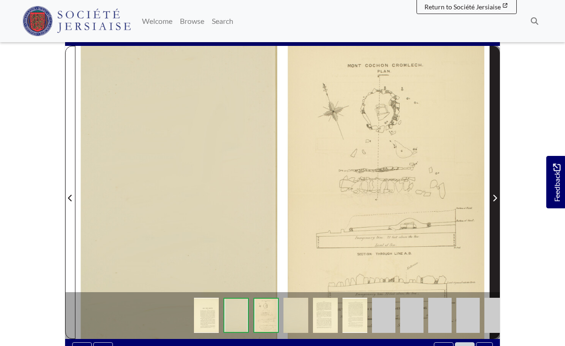
click at [494, 196] on icon "Next Page" at bounding box center [496, 198] width 4 height 7
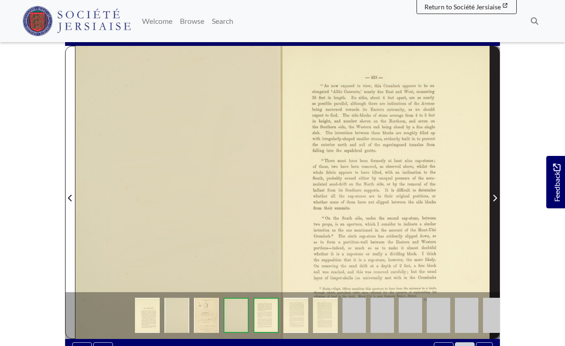
click at [497, 202] on span "Next Page" at bounding box center [494, 198] width 9 height 11
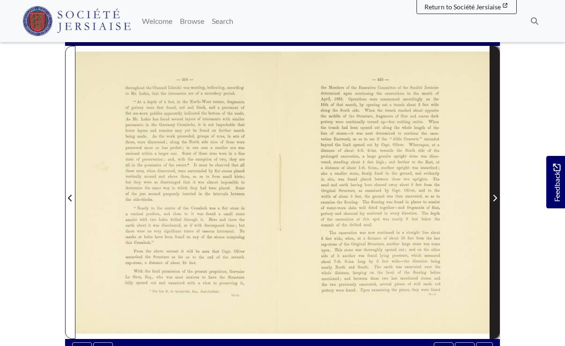
click at [497, 202] on span "Next Page" at bounding box center [494, 198] width 9 height 11
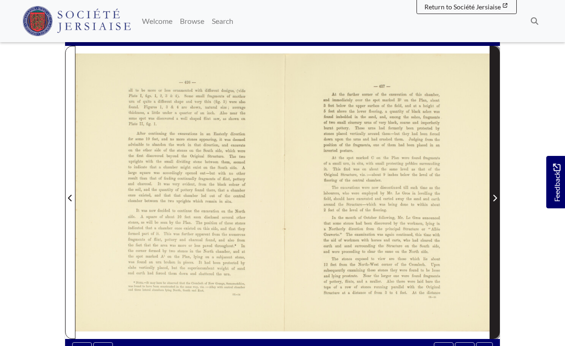
click at [497, 202] on span "Next Page" at bounding box center [494, 198] width 9 height 11
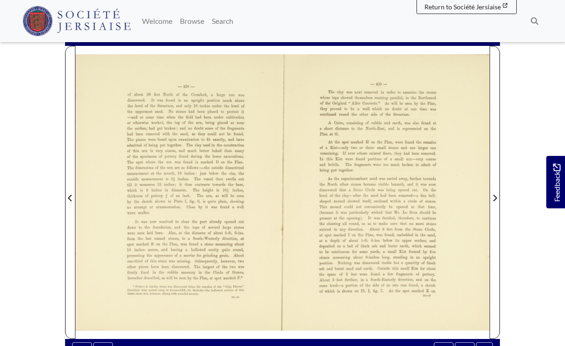
click at [223, 161] on div at bounding box center [178, 192] width 207 height 293
click at [537, 24] on icon at bounding box center [535, 21] width 8 height 8
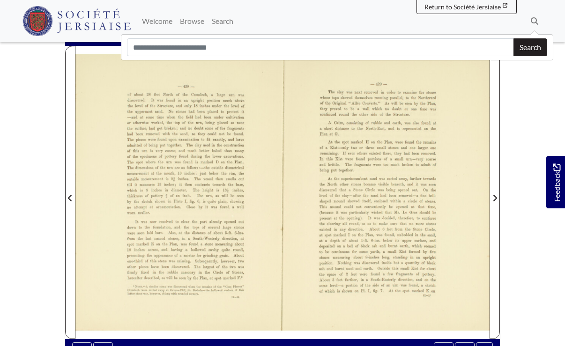
click at [239, 128] on div at bounding box center [178, 192] width 207 height 293
click at [534, 20] on icon at bounding box center [535, 21] width 8 height 8
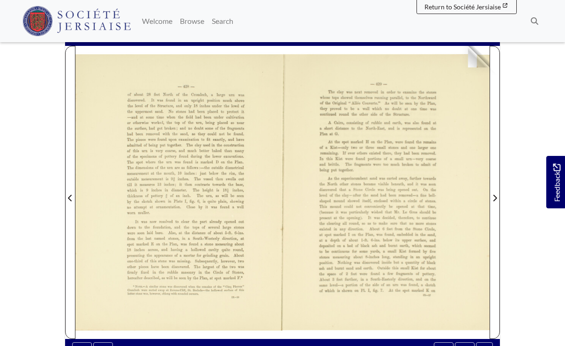
click at [191, 146] on div at bounding box center [254, 225] width 359 height 359
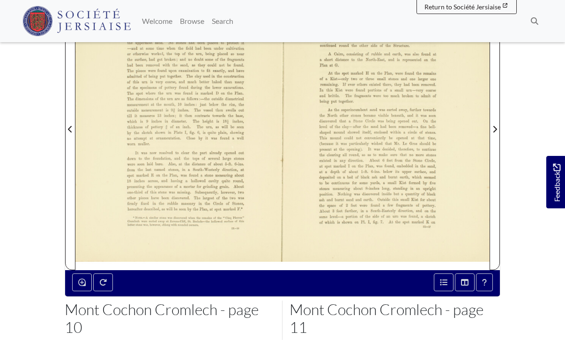
scroll to position [281, 0]
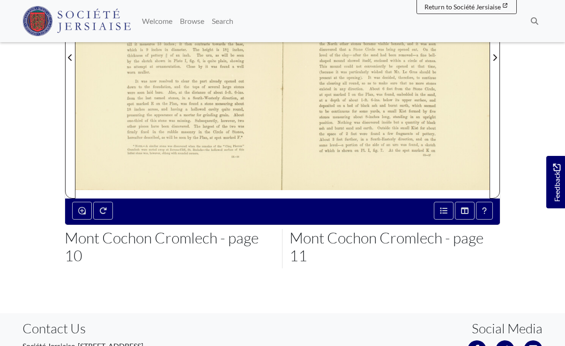
click at [205, 126] on div at bounding box center [178, 51] width 207 height 293
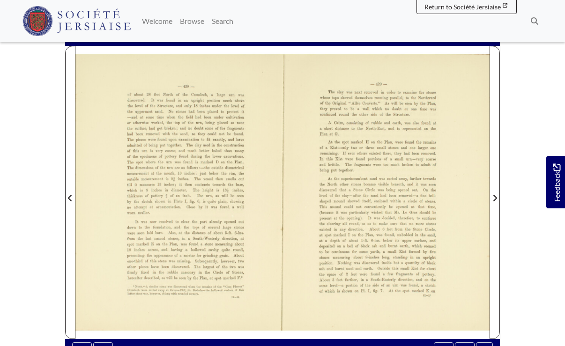
click at [210, 168] on div at bounding box center [178, 192] width 207 height 293
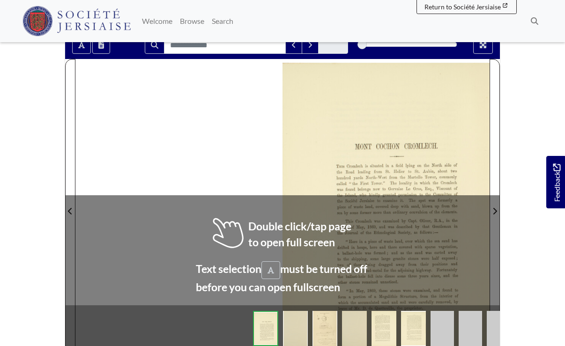
scroll to position [141, 0]
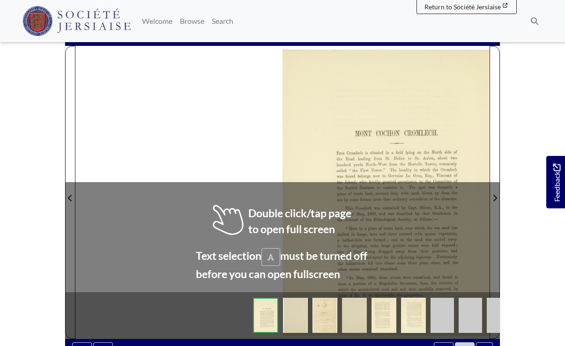
click at [312, 129] on div at bounding box center [386, 192] width 207 height 293
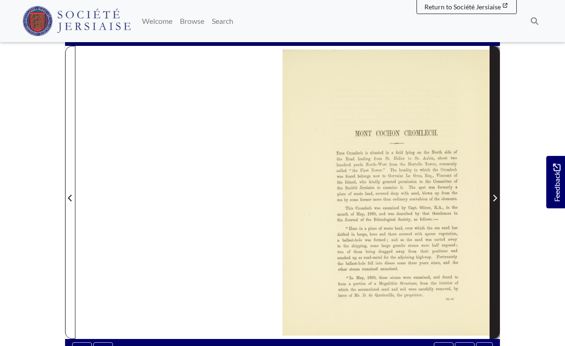
click at [495, 195] on icon "Next Page" at bounding box center [495, 199] width 5 height 8
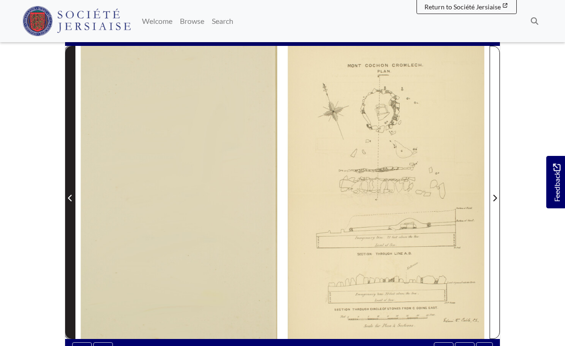
click at [72, 195] on icon "Previous Page" at bounding box center [70, 199] width 5 height 8
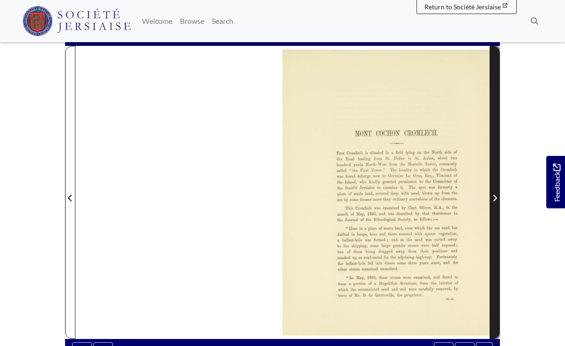
click at [496, 198] on icon "Next Page" at bounding box center [496, 198] width 4 height 7
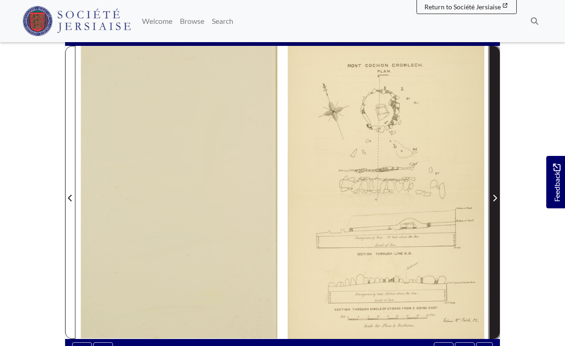
click at [496, 198] on icon "Next Page" at bounding box center [496, 198] width 4 height 7
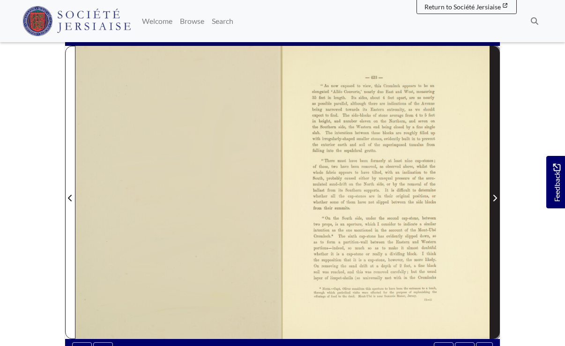
click at [496, 198] on icon "Next Page" at bounding box center [496, 198] width 4 height 7
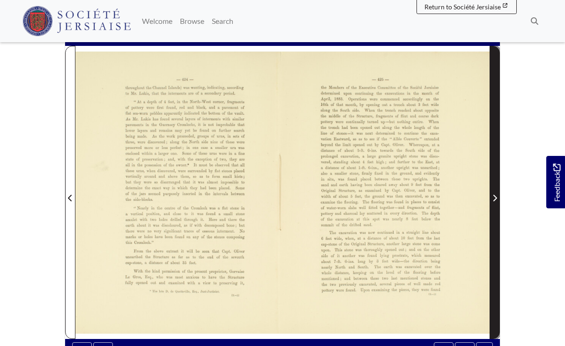
click at [496, 198] on icon "Next Page" at bounding box center [496, 198] width 4 height 7
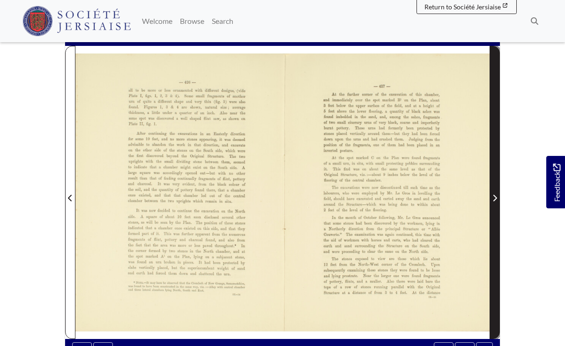
click at [496, 198] on icon "Next Page" at bounding box center [496, 198] width 4 height 7
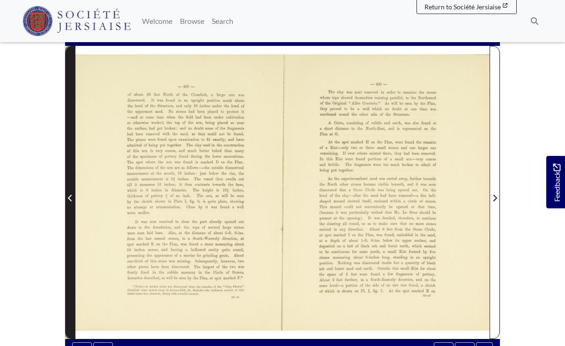
click at [70, 196] on icon "Previous Page" at bounding box center [70, 198] width 4 height 7
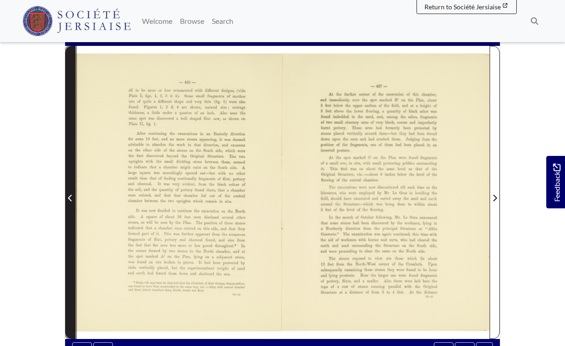
click at [70, 196] on icon "Previous Page" at bounding box center [70, 198] width 4 height 7
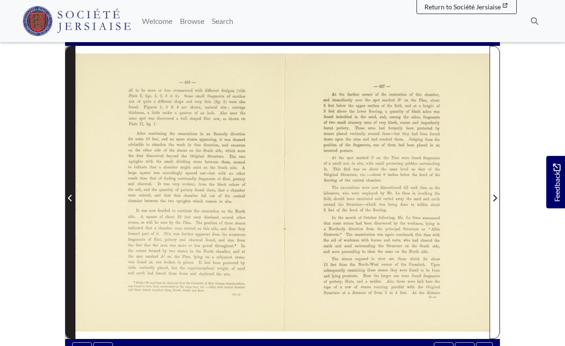
click at [71, 195] on icon "Previous Page" at bounding box center [70, 199] width 5 height 8
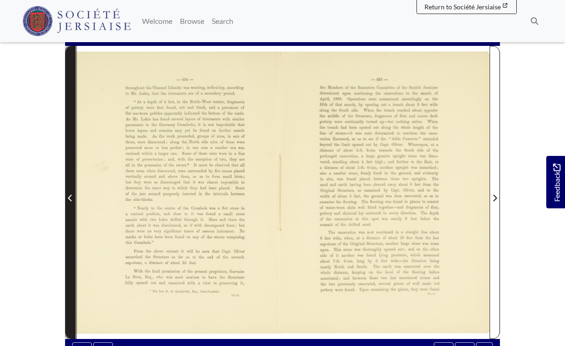
click at [71, 195] on icon "Previous Page" at bounding box center [70, 199] width 5 height 8
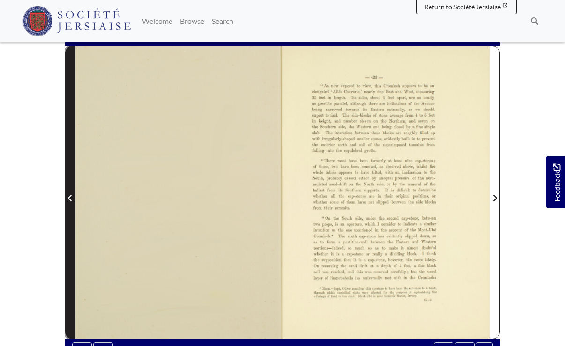
click at [71, 195] on icon "Previous Page" at bounding box center [70, 199] width 5 height 8
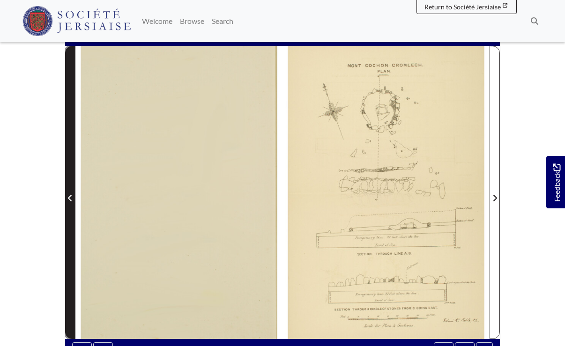
click at [71, 195] on icon "Previous Page" at bounding box center [70, 199] width 5 height 8
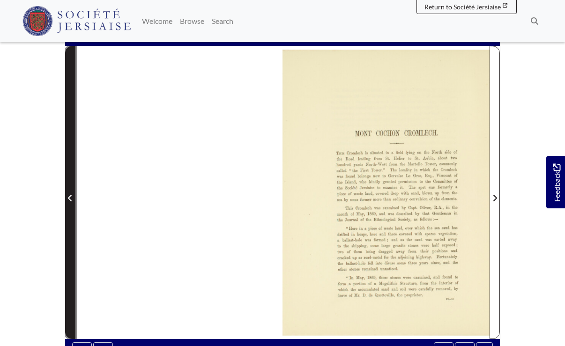
click at [71, 195] on icon "Previous Page" at bounding box center [70, 199] width 5 height 8
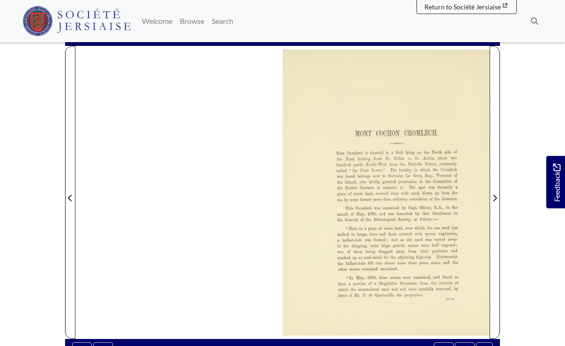
click at [358, 133] on div at bounding box center [386, 192] width 207 height 293
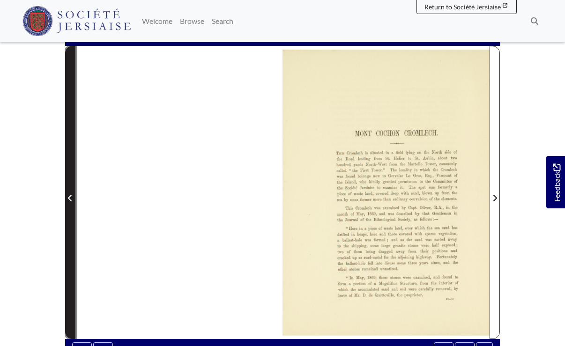
click at [73, 197] on span "Previous Page" at bounding box center [70, 198] width 9 height 11
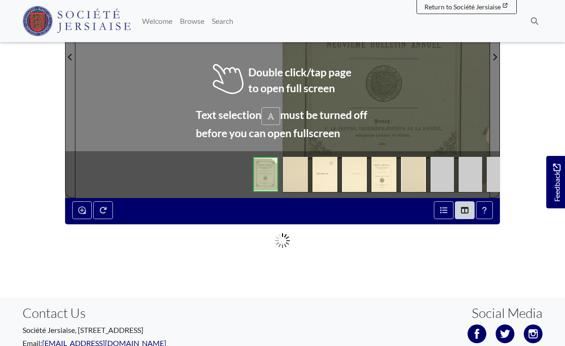
scroll to position [360, 0]
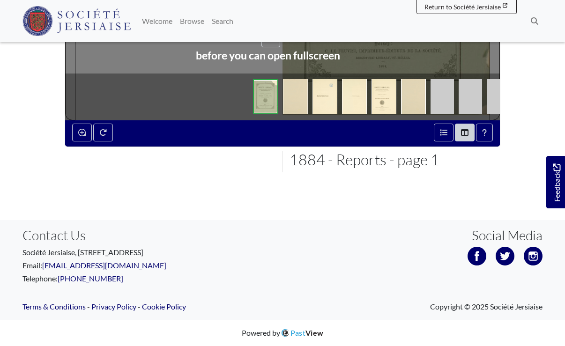
click at [489, 101] on img at bounding box center [498, 96] width 23 height 35
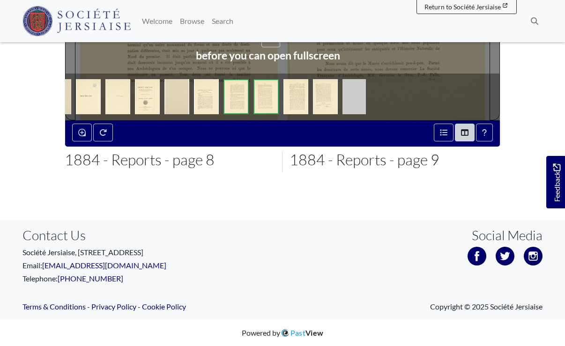
click at [329, 103] on img at bounding box center [325, 96] width 25 height 35
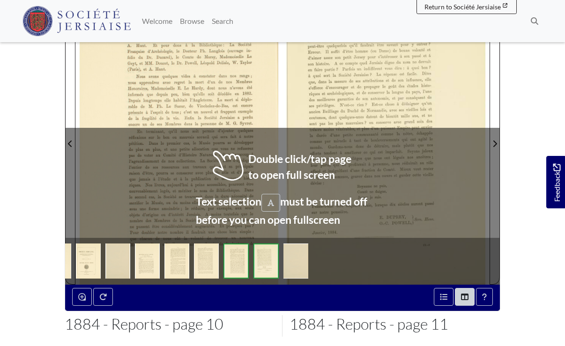
scroll to position [78, 0]
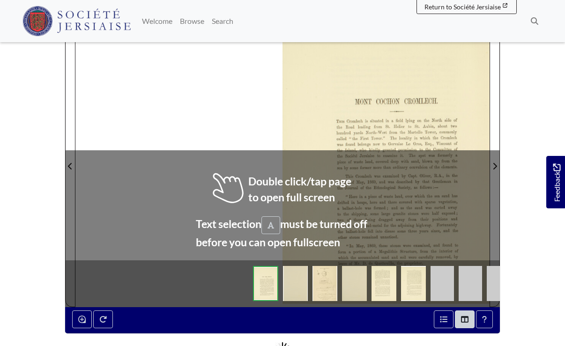
scroll to position [281, 0]
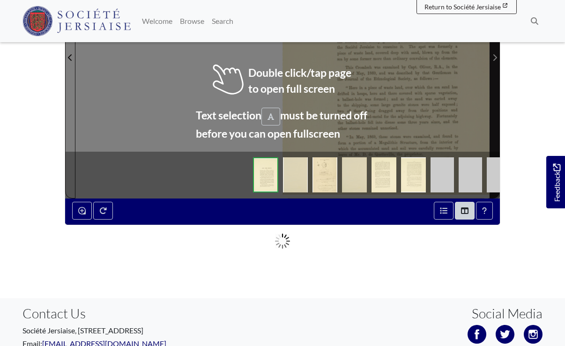
click at [499, 60] on span "Next Page" at bounding box center [494, 57] width 9 height 11
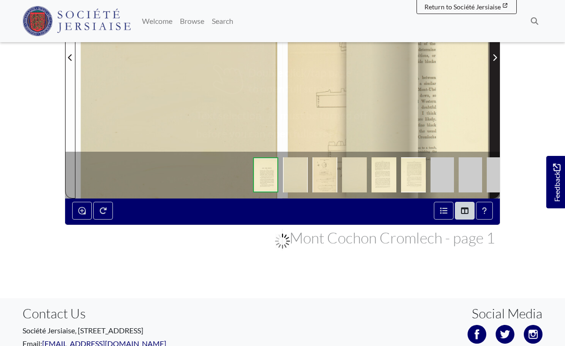
click at [499, 60] on span "Next Page" at bounding box center [494, 57] width 9 height 11
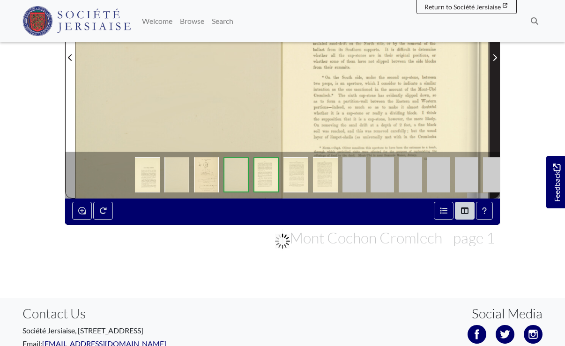
click at [499, 60] on span "Next Page" at bounding box center [494, 57] width 9 height 11
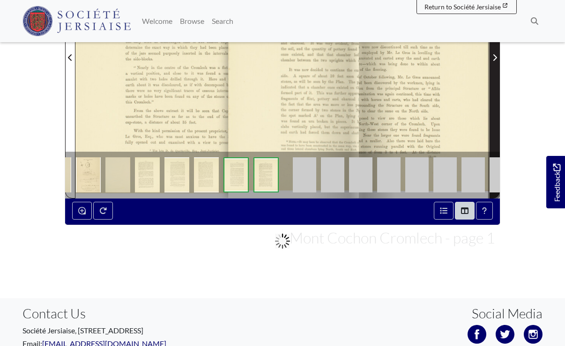
click at [499, 60] on span "Next Page" at bounding box center [494, 57] width 9 height 11
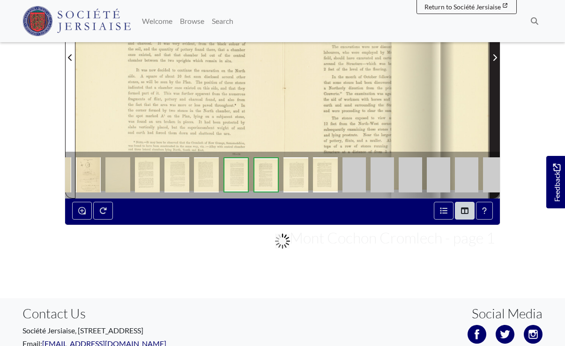
click at [499, 60] on span "Next Page" at bounding box center [494, 57] width 9 height 11
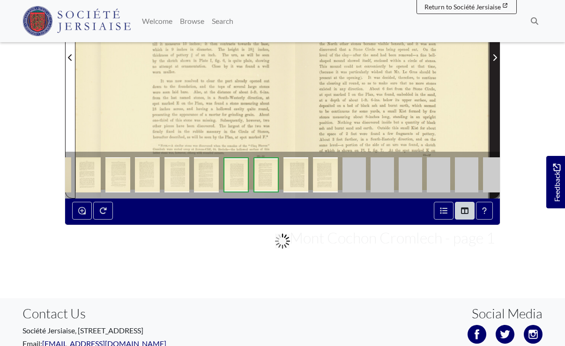
click at [499, 60] on span "Next Page" at bounding box center [494, 57] width 9 height 11
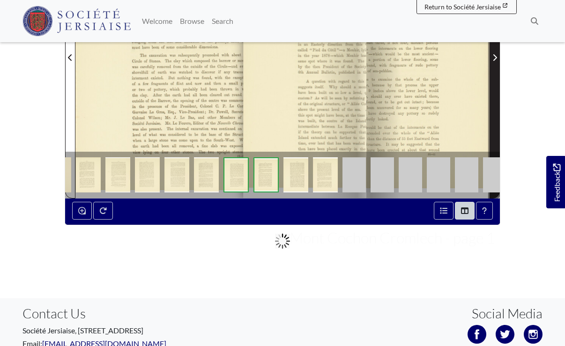
click at [499, 60] on span "Next Page" at bounding box center [494, 57] width 9 height 11
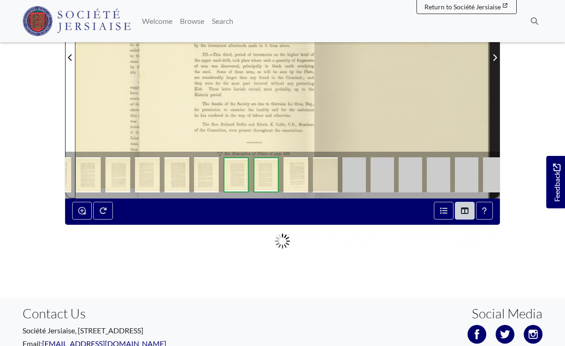
click at [499, 60] on span "Next Page" at bounding box center [494, 57] width 9 height 11
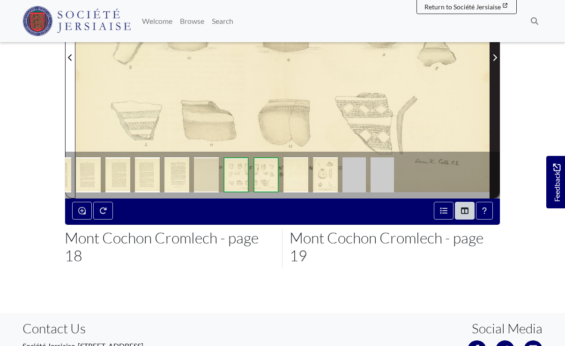
click at [499, 60] on span "Next Page" at bounding box center [494, 57] width 9 height 11
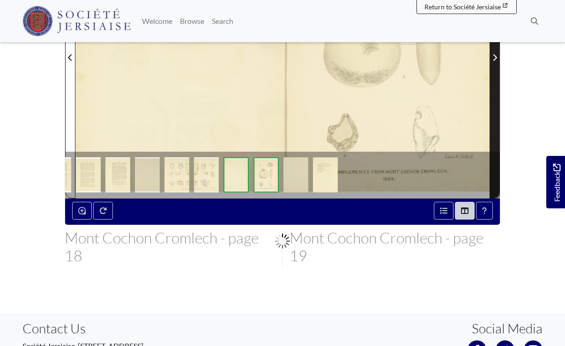
click at [499, 60] on span "Next Page" at bounding box center [494, 57] width 9 height 11
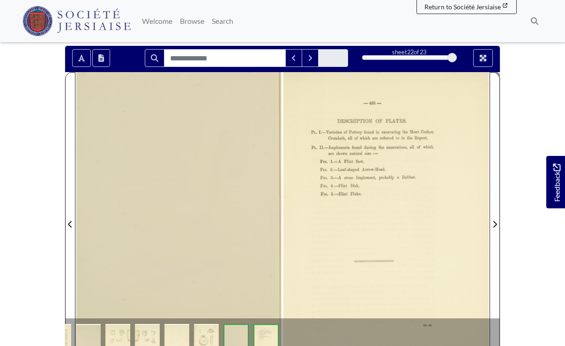
scroll to position [141, 0]
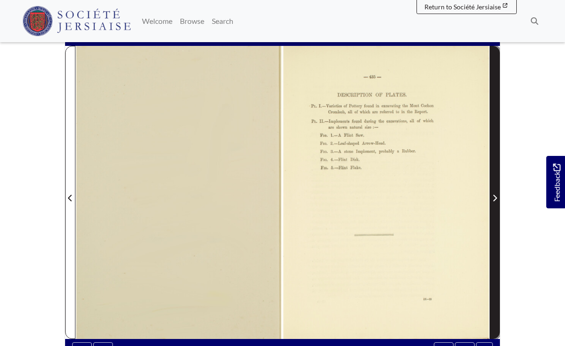
click at [496, 197] on icon "Next Page" at bounding box center [496, 198] width 4 height 7
click at [494, 199] on icon "Next Page" at bounding box center [495, 199] width 5 height 8
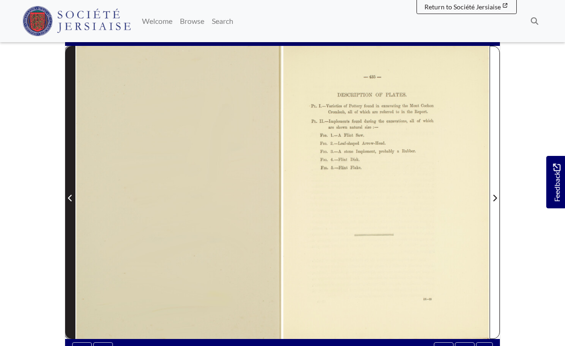
click at [73, 200] on span "Previous Page" at bounding box center [70, 198] width 9 height 11
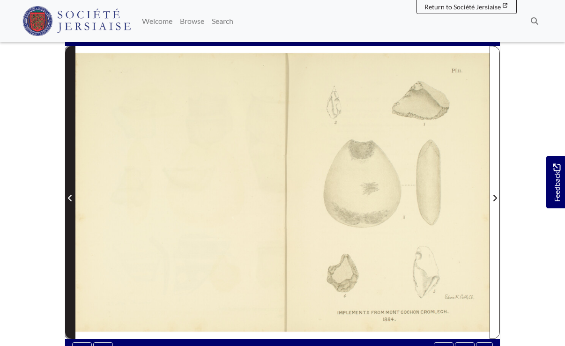
click at [73, 200] on span "Previous Page" at bounding box center [70, 198] width 9 height 11
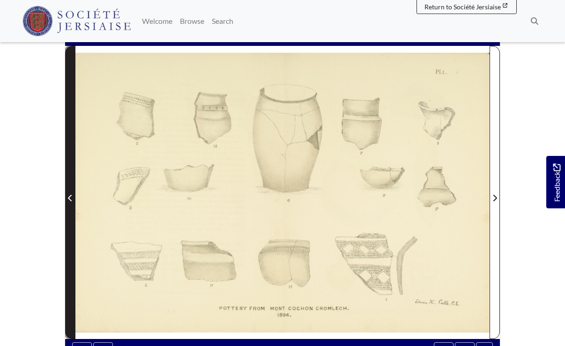
click at [73, 200] on span "Previous Page" at bounding box center [70, 198] width 9 height 11
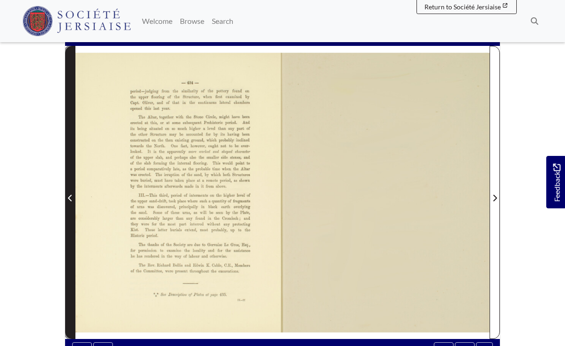
click at [73, 200] on span "Previous Page" at bounding box center [70, 198] width 9 height 11
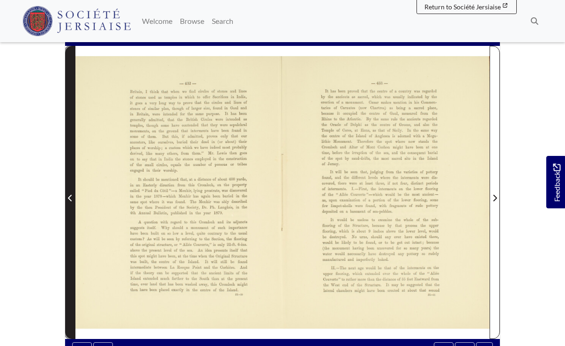
click at [73, 200] on span "Previous Page" at bounding box center [70, 198] width 9 height 11
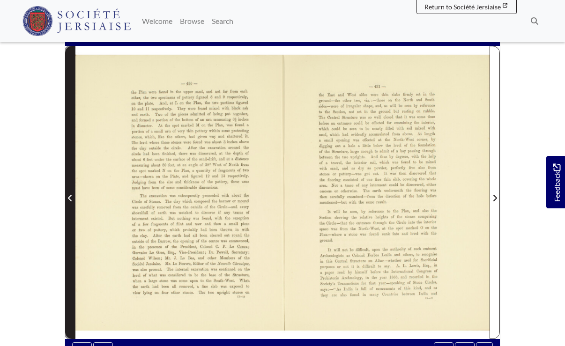
click at [73, 200] on span "Previous Page" at bounding box center [70, 198] width 9 height 11
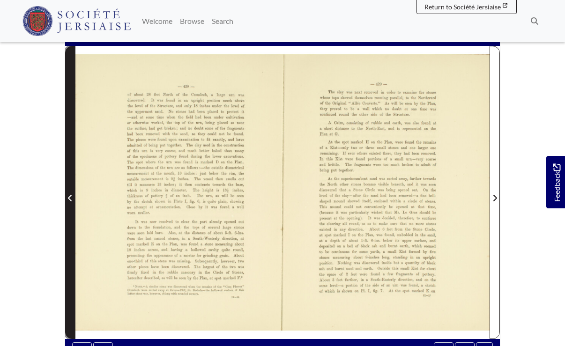
click at [73, 200] on span "Previous Page" at bounding box center [70, 198] width 9 height 11
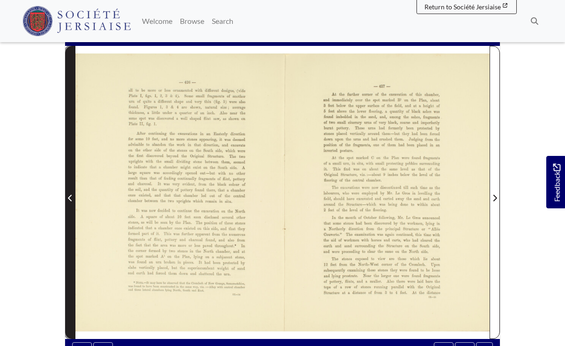
click at [73, 200] on span "Previous Page" at bounding box center [70, 198] width 9 height 11
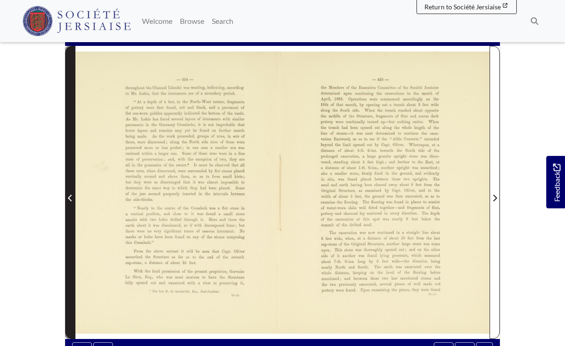
click at [73, 200] on span "Previous Page" at bounding box center [70, 198] width 9 height 11
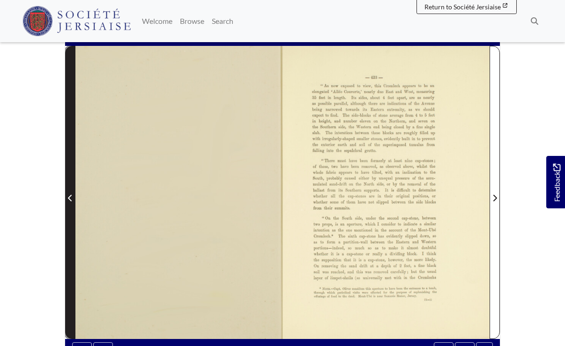
click at [73, 200] on span "Previous Page" at bounding box center [70, 198] width 9 height 11
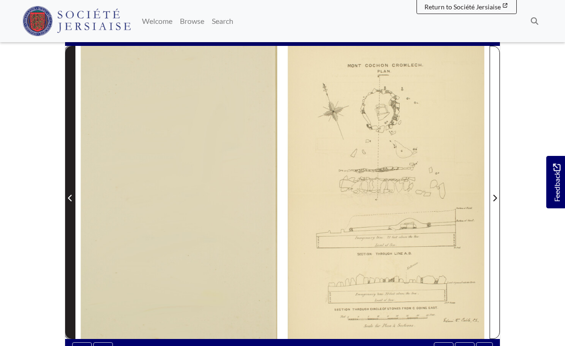
click at [73, 200] on span "Previous Page" at bounding box center [70, 198] width 9 height 11
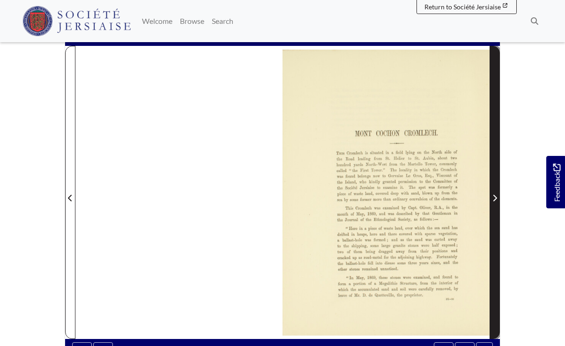
click at [493, 197] on icon "Next Page" at bounding box center [495, 199] width 5 height 8
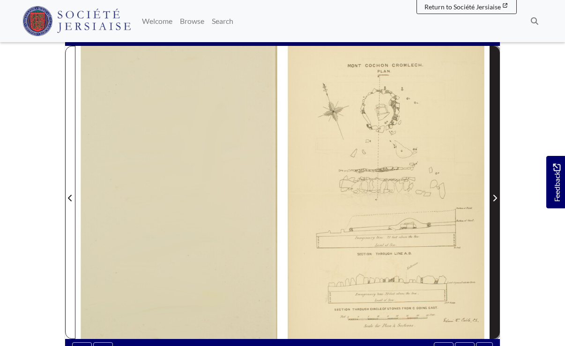
click at [493, 197] on icon "Next Page" at bounding box center [495, 199] width 5 height 8
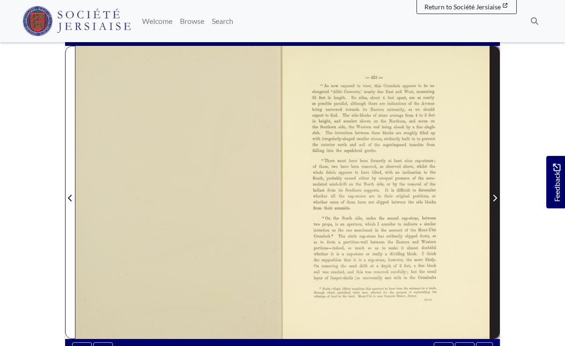
click at [493, 197] on icon "Next Page" at bounding box center [495, 199] width 5 height 8
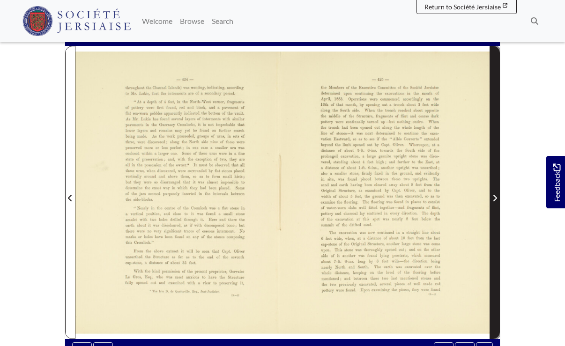
click at [493, 197] on icon "Next Page" at bounding box center [495, 199] width 5 height 8
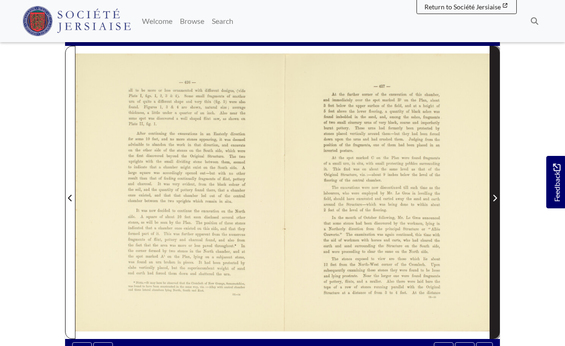
click at [493, 197] on icon "Next Page" at bounding box center [495, 199] width 5 height 8
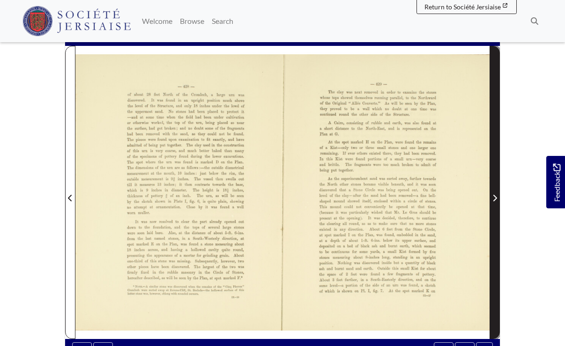
click at [493, 197] on icon "Next Page" at bounding box center [495, 199] width 5 height 8
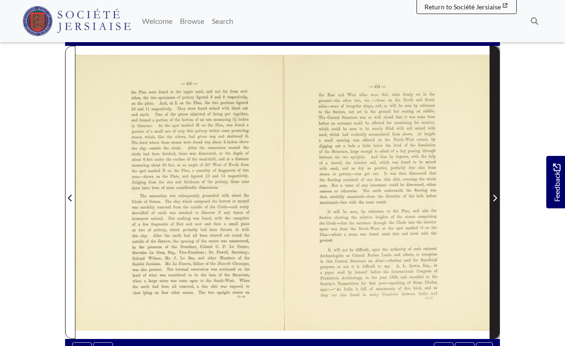
click at [493, 197] on icon "Next Page" at bounding box center [495, 199] width 5 height 8
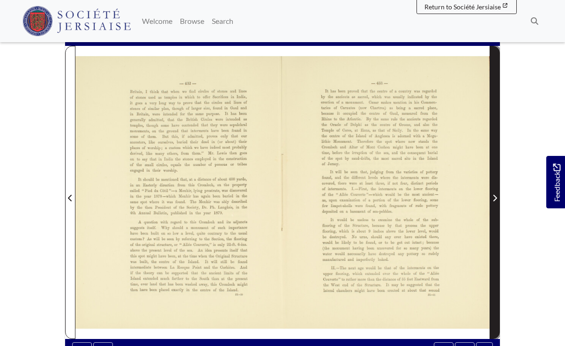
click at [493, 197] on icon "Next Page" at bounding box center [495, 199] width 5 height 8
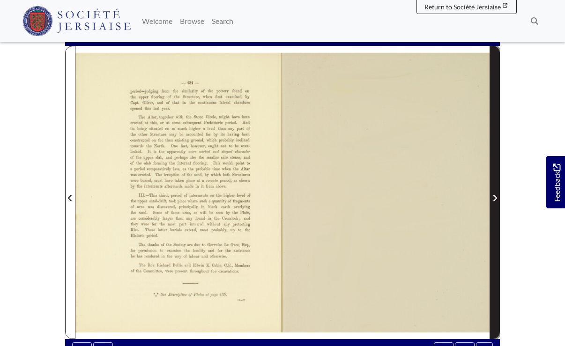
click at [493, 197] on icon "Next Page" at bounding box center [495, 199] width 5 height 8
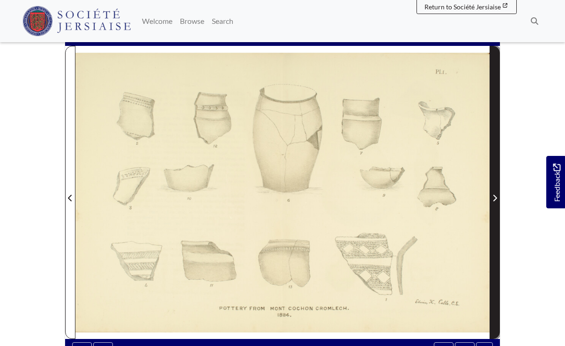
click at [493, 197] on icon "Next Page" at bounding box center [495, 199] width 5 height 8
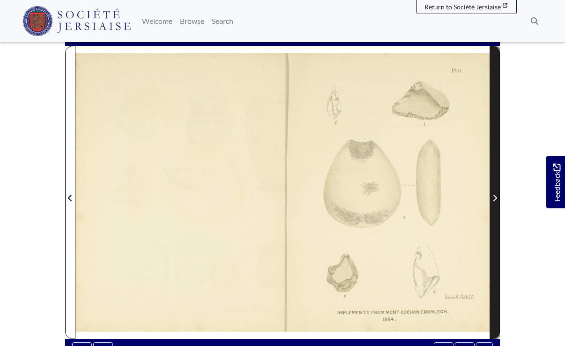
click at [493, 197] on icon "Next Page" at bounding box center [495, 199] width 5 height 8
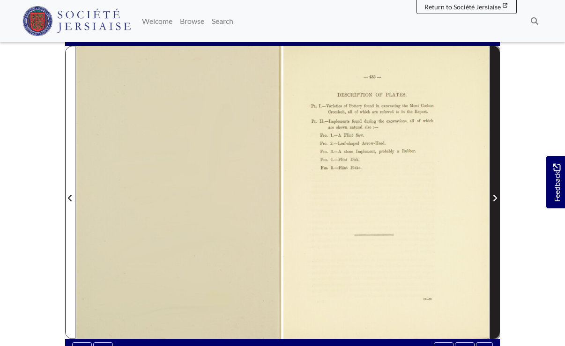
click at [493, 197] on icon "Next Page" at bounding box center [495, 199] width 5 height 8
